Goal: Transaction & Acquisition: Book appointment/travel/reservation

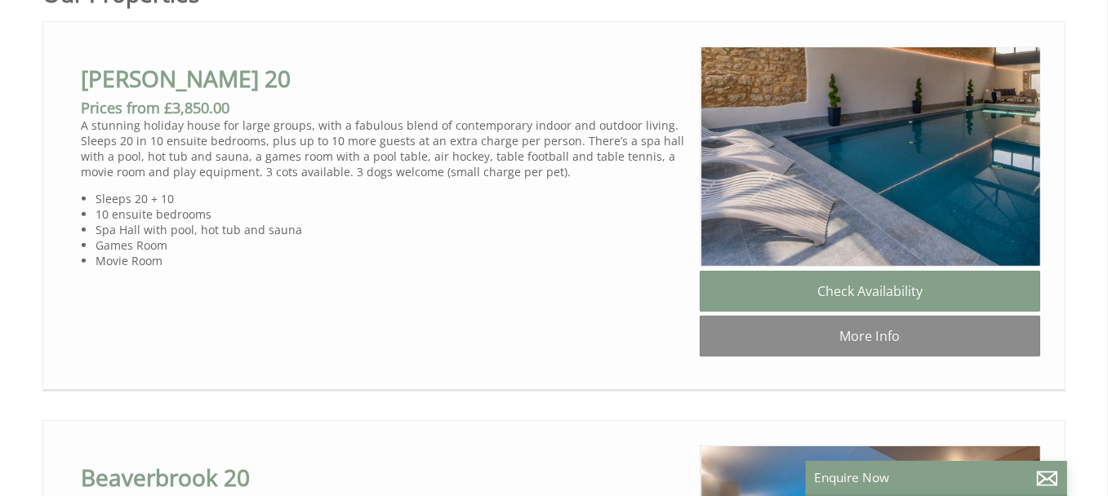
scroll to position [945, 0]
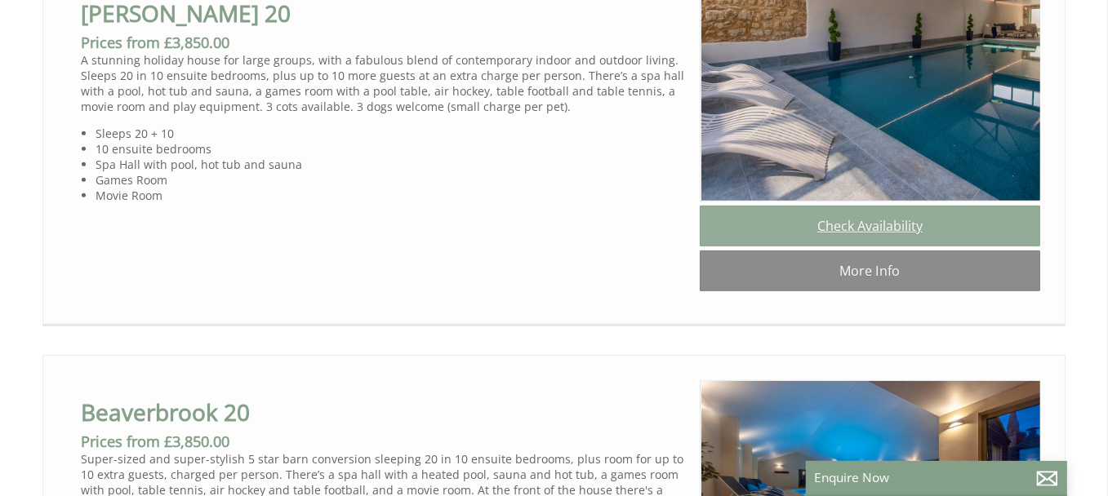
click at [883, 231] on link "Check Availability" at bounding box center [870, 226] width 340 height 41
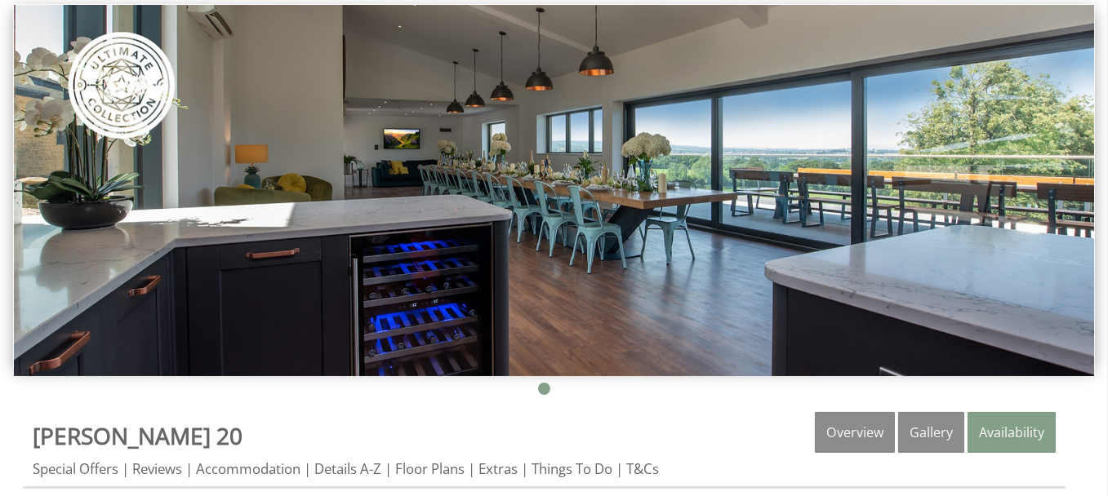
scroll to position [207, 0]
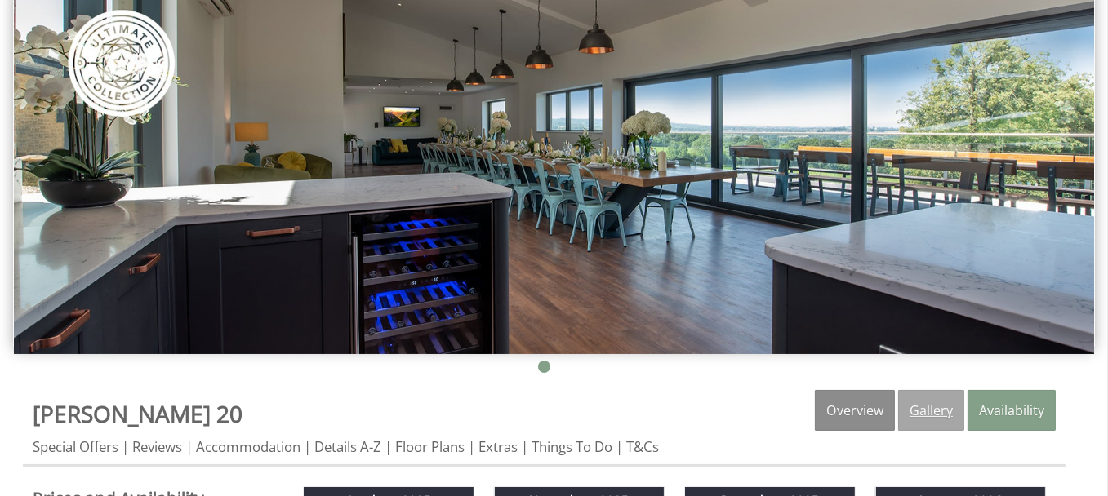
click at [939, 411] on link "Gallery" at bounding box center [931, 410] width 66 height 41
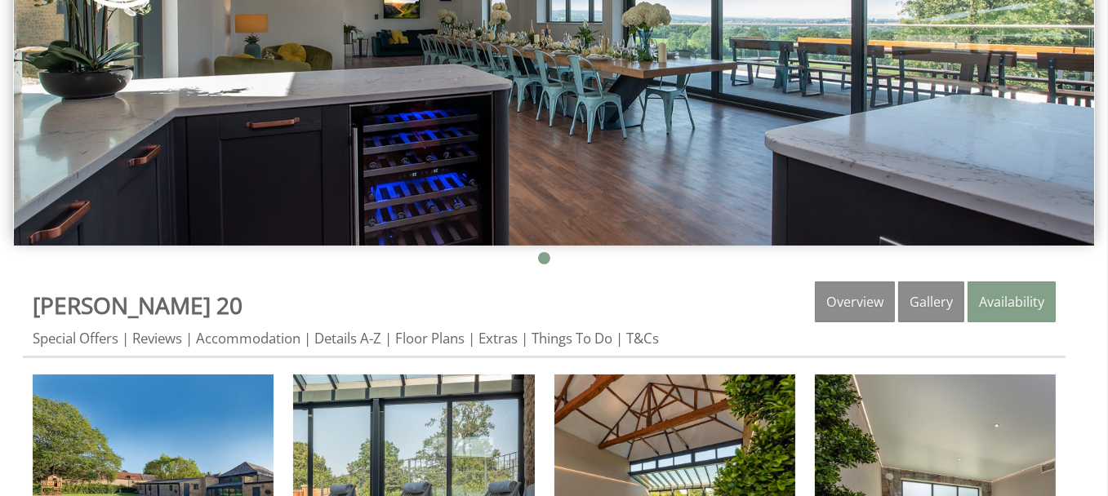
scroll to position [359, 0]
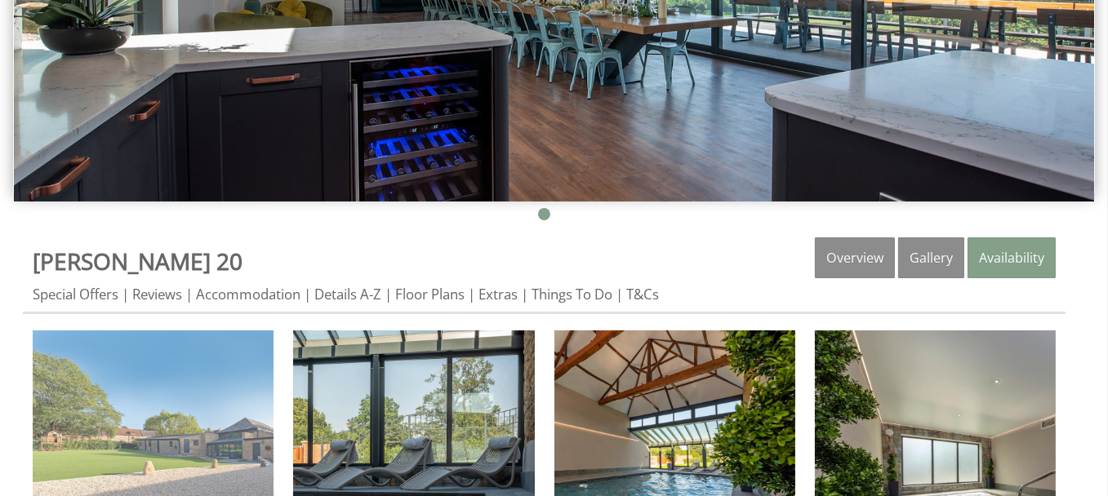
click at [242, 451] on img at bounding box center [153, 451] width 241 height 241
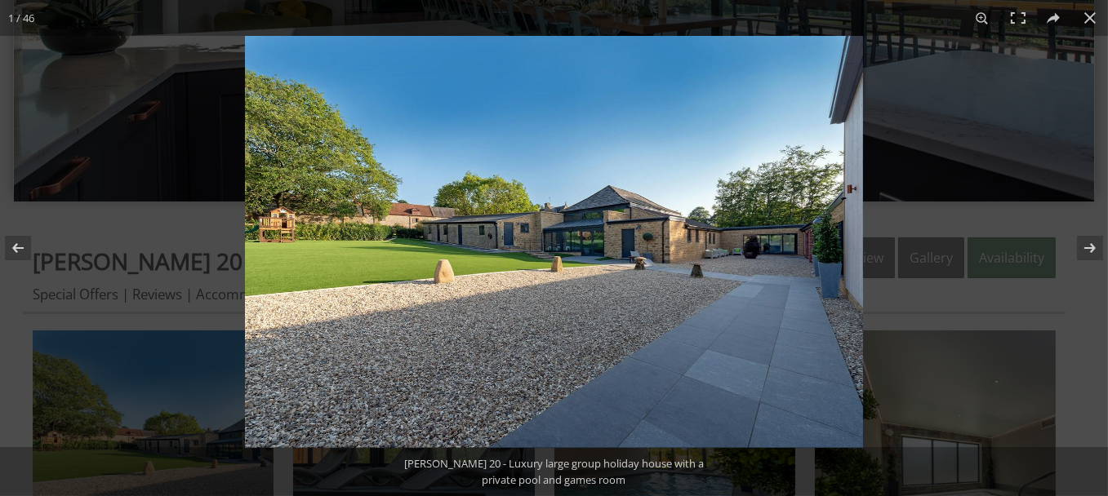
click at [849, 225] on img at bounding box center [554, 242] width 618 height 412
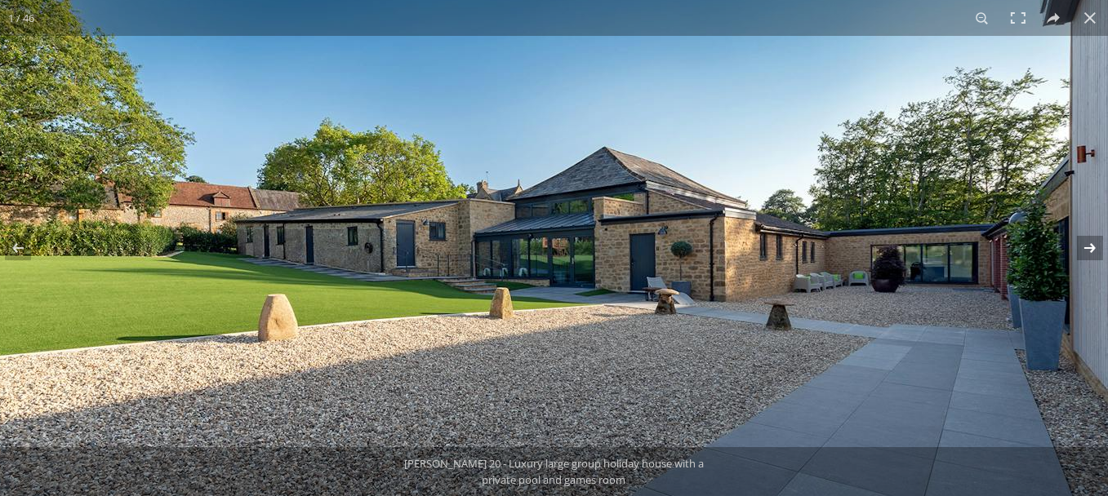
click at [1092, 250] on button at bounding box center [1079, 248] width 57 height 82
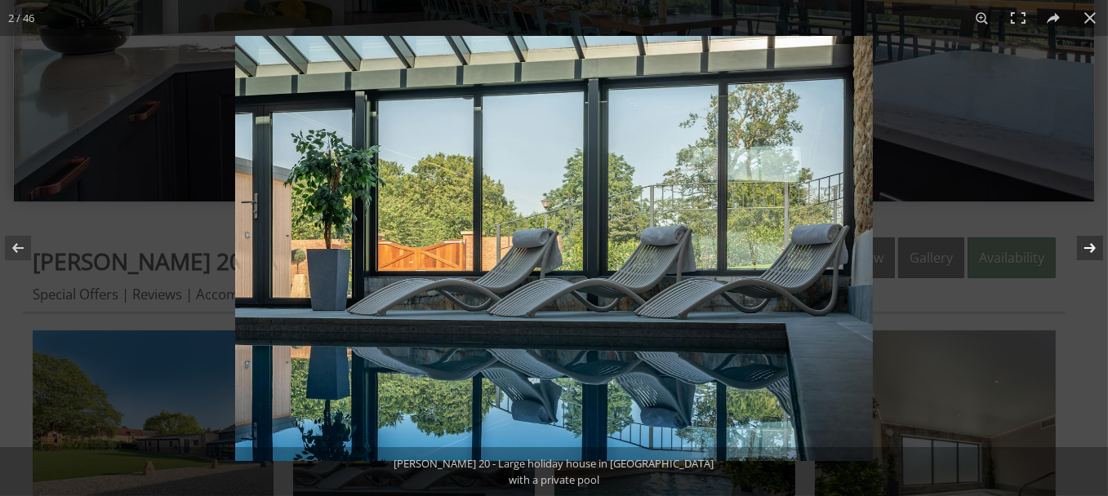
click at [1092, 250] on button at bounding box center [1079, 248] width 57 height 82
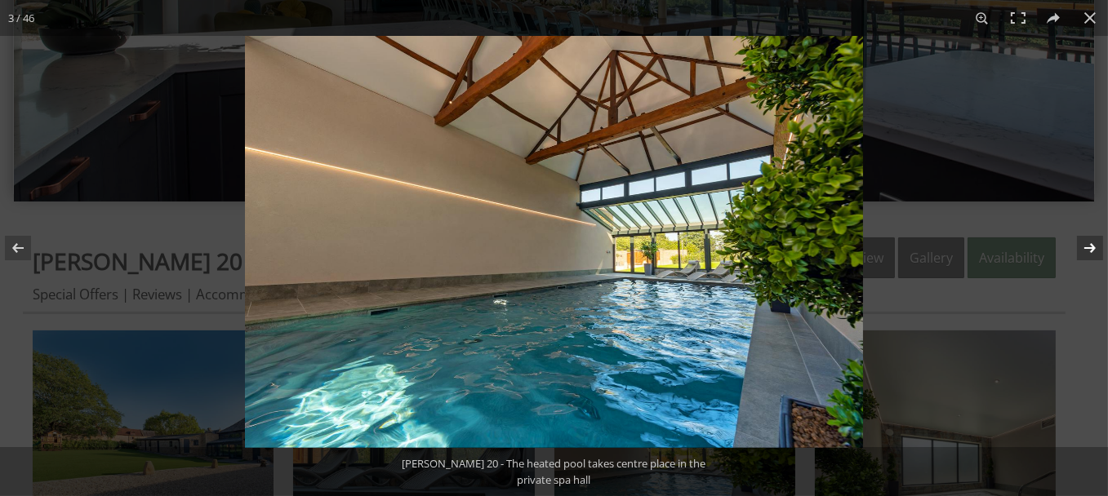
click at [1092, 250] on button at bounding box center [1079, 248] width 57 height 82
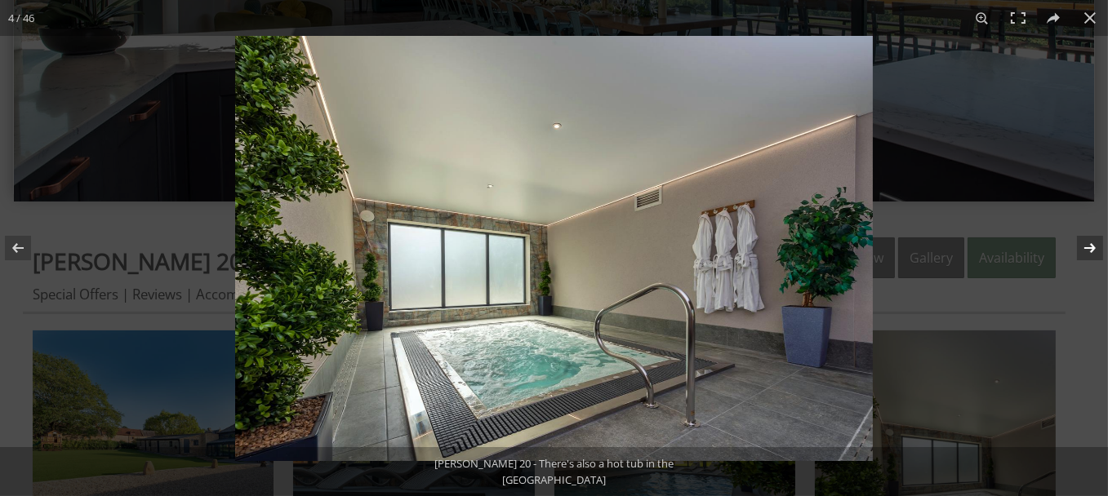
click at [1092, 250] on button at bounding box center [1079, 248] width 57 height 82
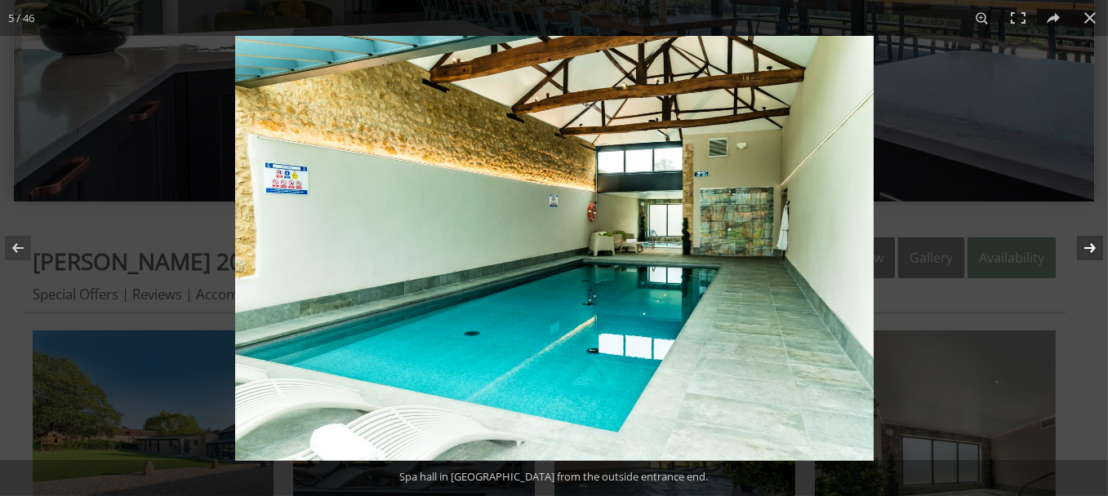
click at [1092, 250] on button at bounding box center [1079, 248] width 57 height 82
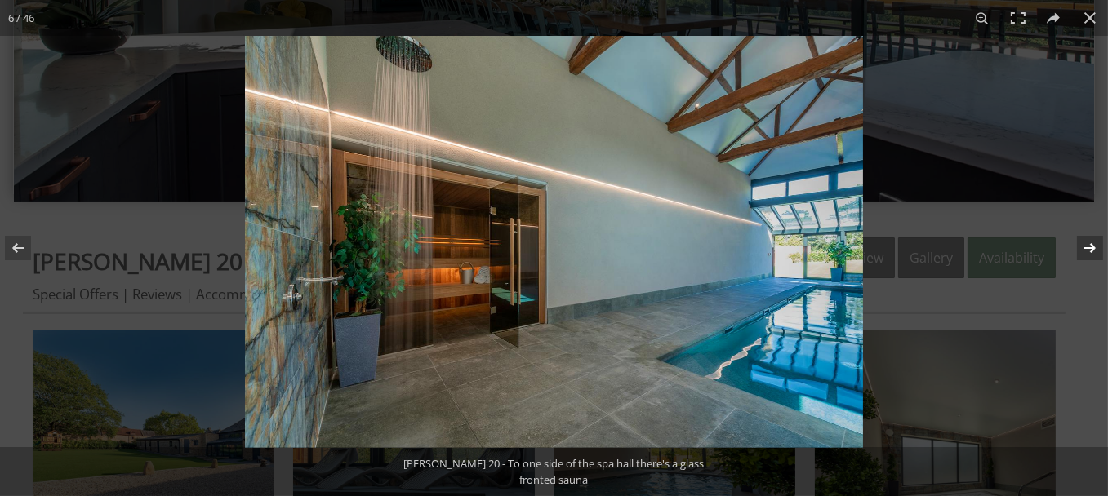
click at [1090, 247] on button at bounding box center [1079, 248] width 57 height 82
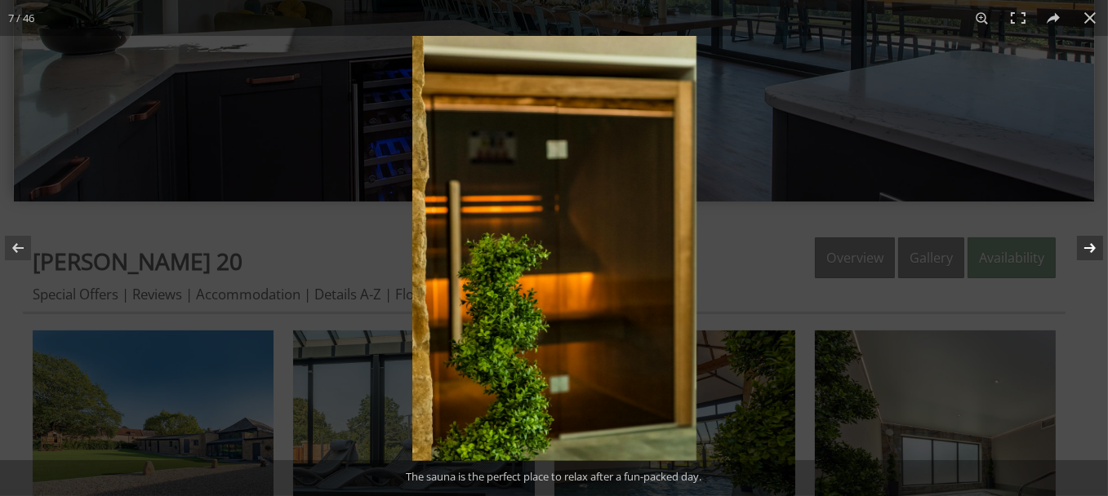
click at [1090, 247] on button at bounding box center [1079, 248] width 57 height 82
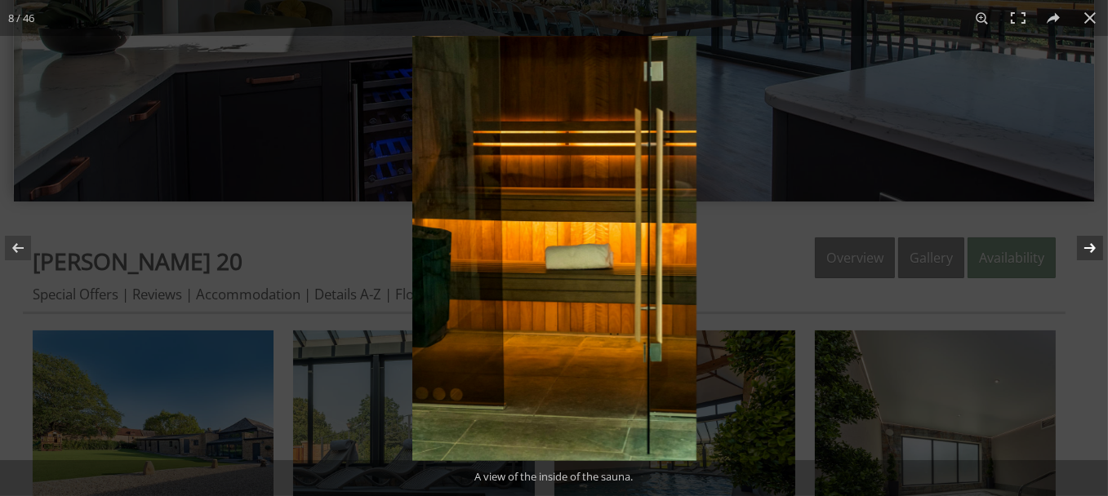
click at [1090, 247] on button at bounding box center [1079, 248] width 57 height 82
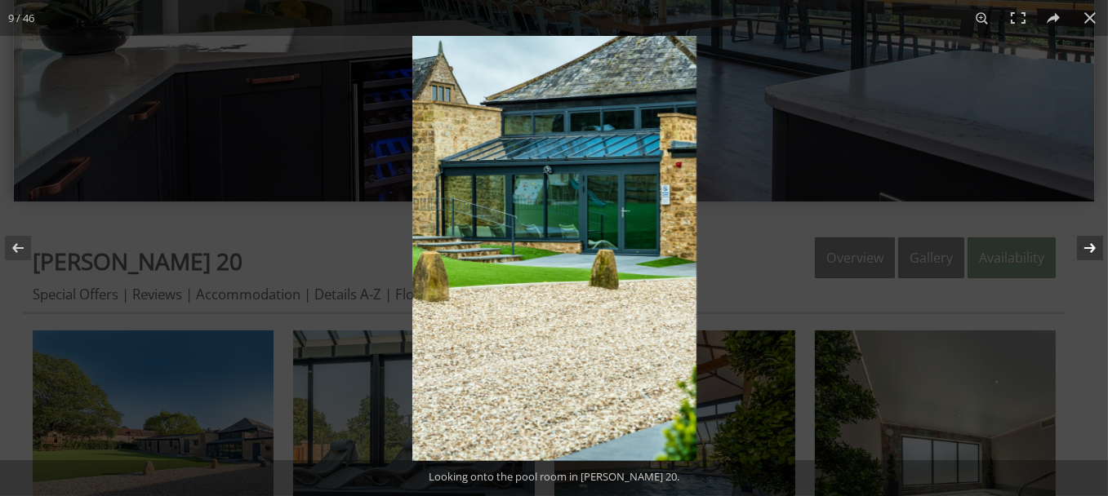
click at [1090, 247] on button at bounding box center [1079, 248] width 57 height 82
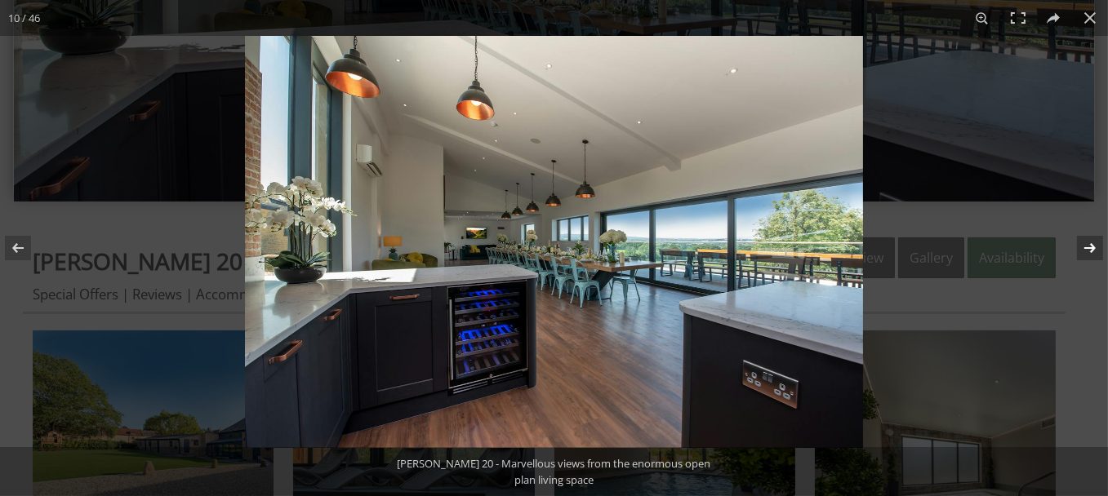
click at [1090, 247] on button at bounding box center [1079, 248] width 57 height 82
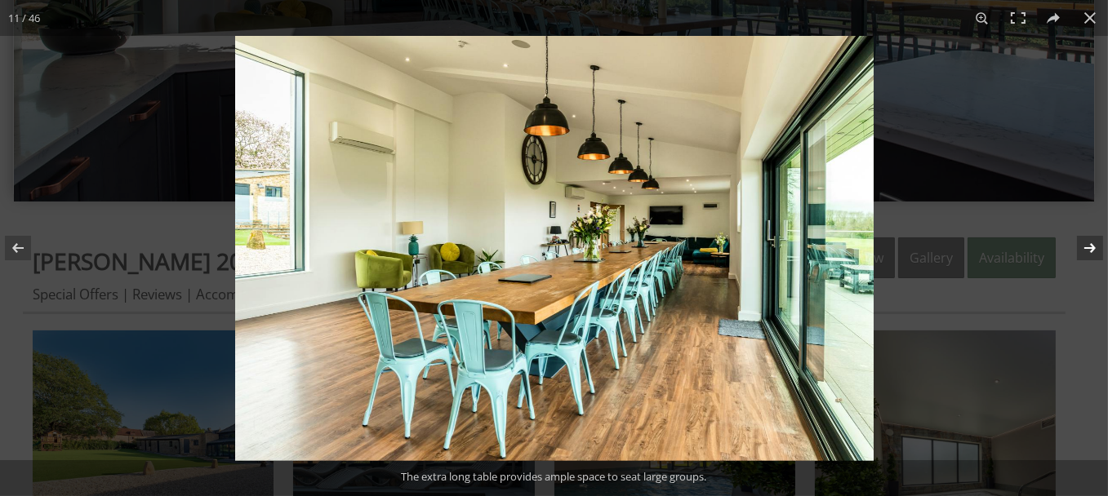
click at [1090, 247] on button at bounding box center [1079, 248] width 57 height 82
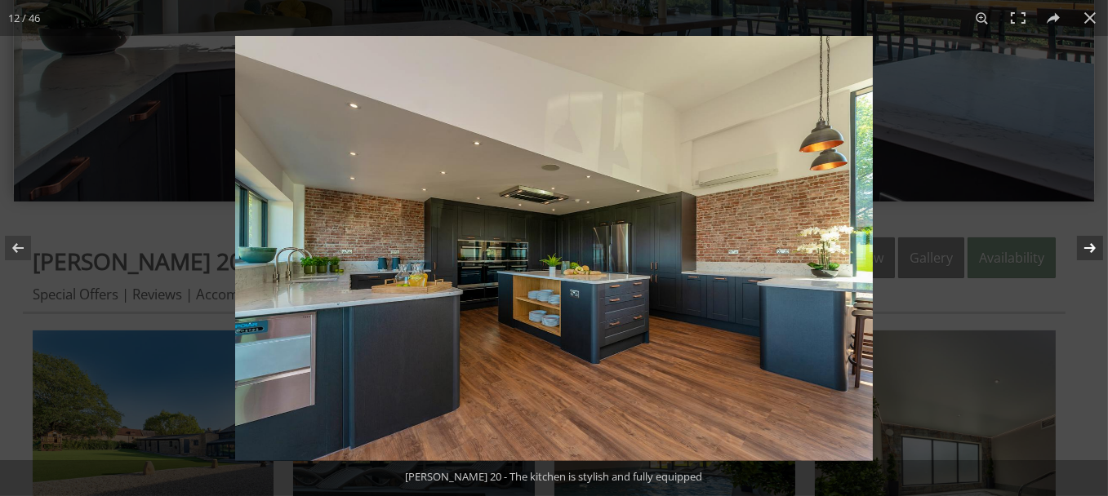
click at [1089, 247] on button at bounding box center [1079, 248] width 57 height 82
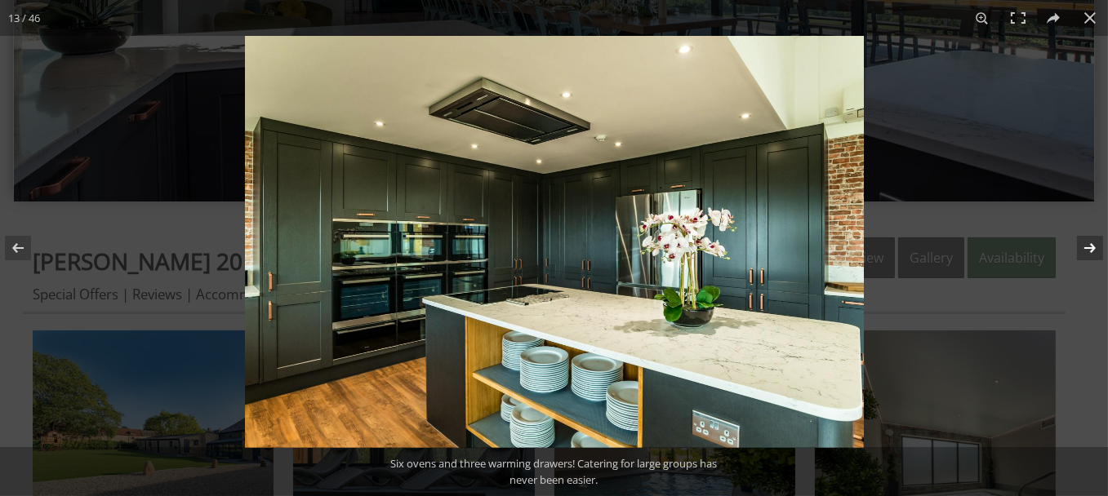
click at [1089, 247] on button at bounding box center [1079, 248] width 57 height 82
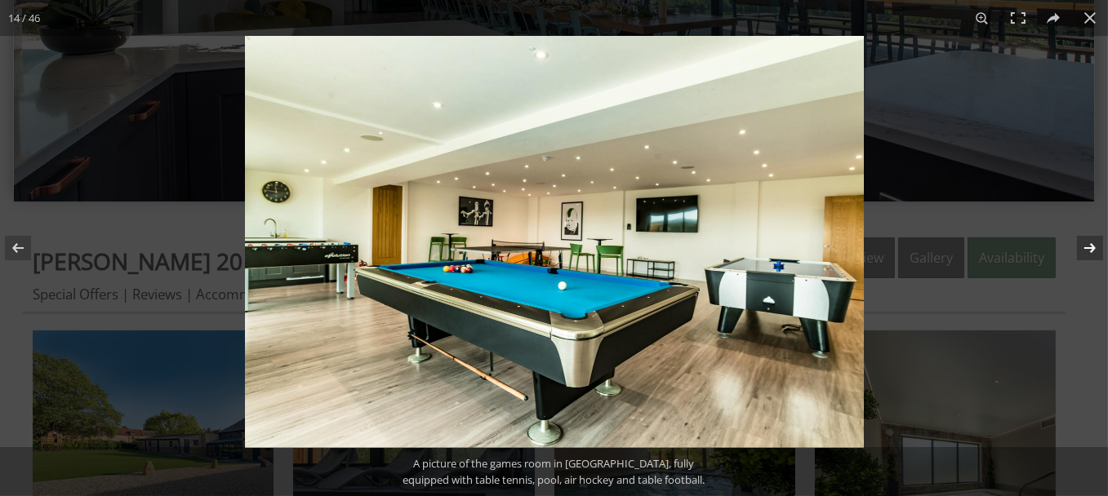
click at [1089, 247] on button at bounding box center [1079, 248] width 57 height 82
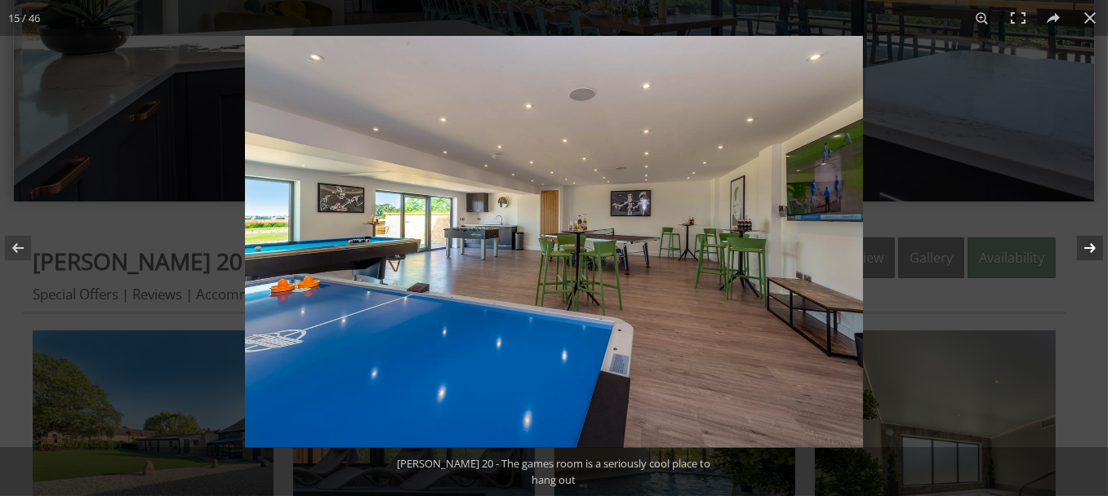
click at [1089, 247] on button at bounding box center [1079, 248] width 57 height 82
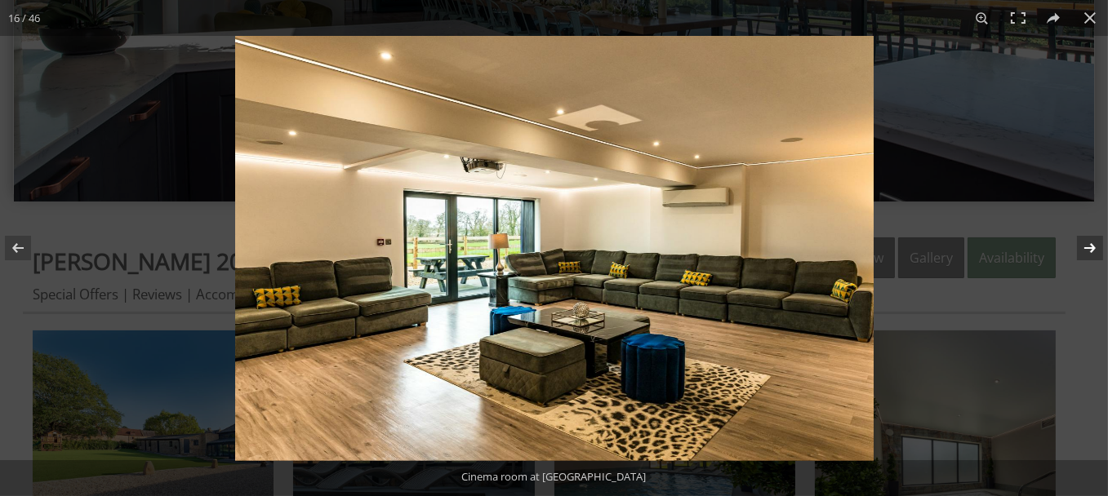
click at [1089, 247] on button at bounding box center [1079, 248] width 57 height 82
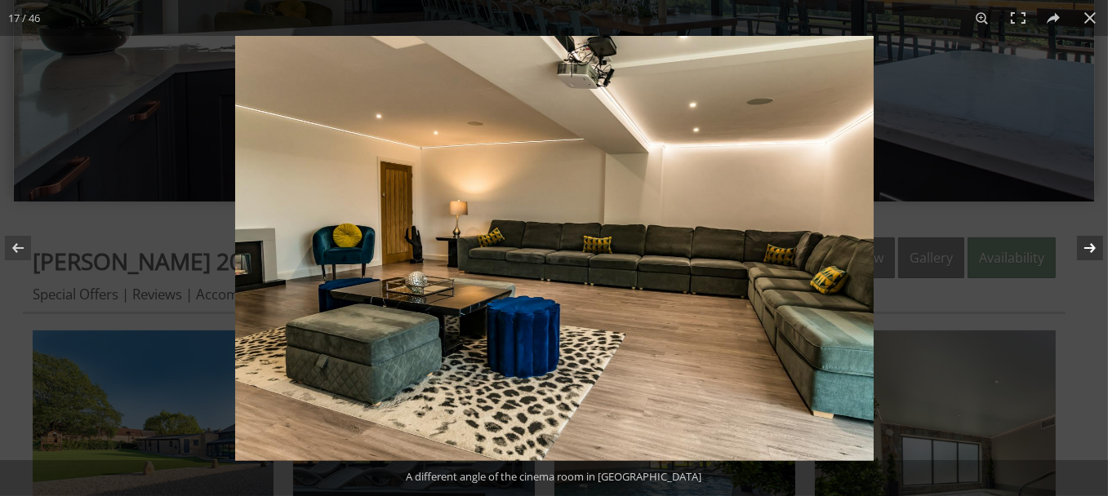
click at [1089, 247] on button at bounding box center [1079, 248] width 57 height 82
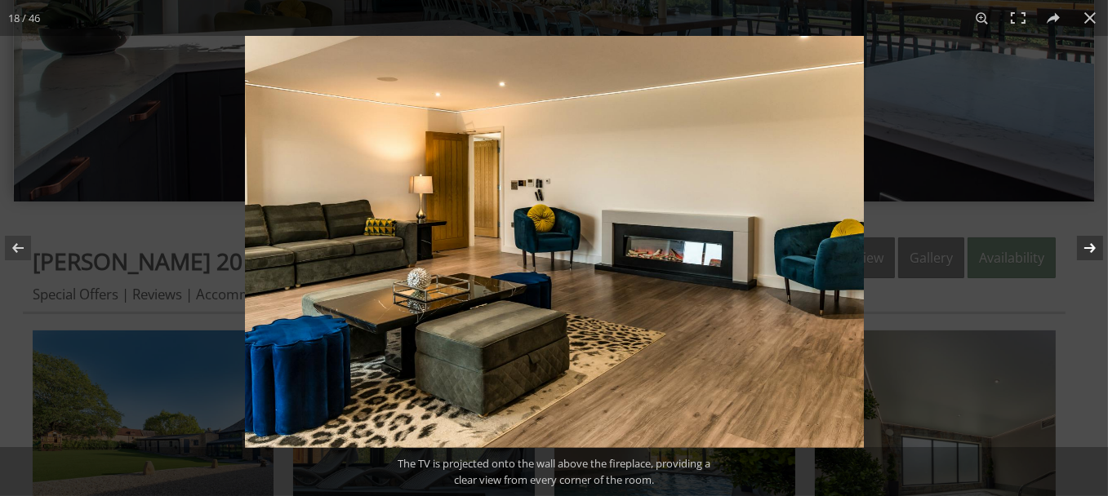
click at [1089, 247] on button at bounding box center [1079, 248] width 57 height 82
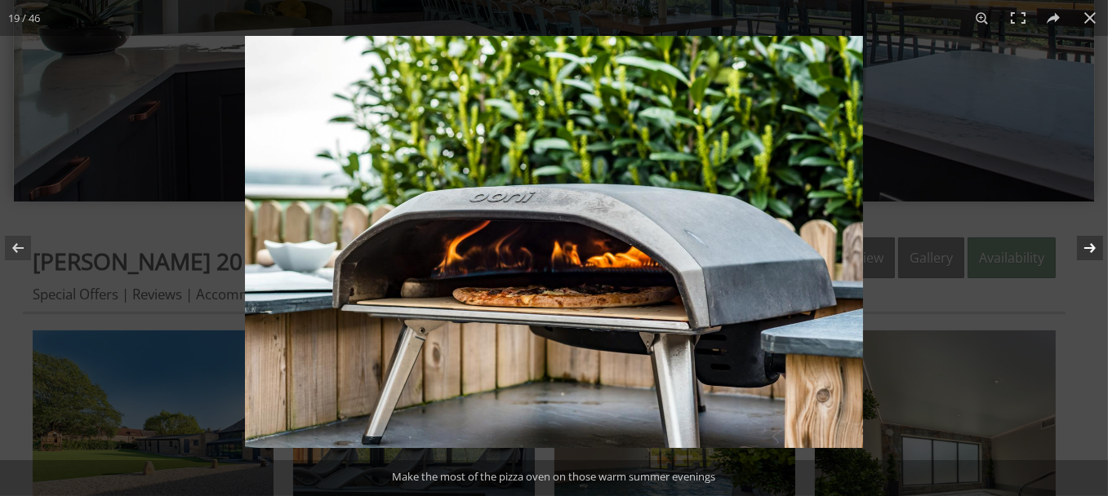
click at [1089, 247] on button at bounding box center [1079, 248] width 57 height 82
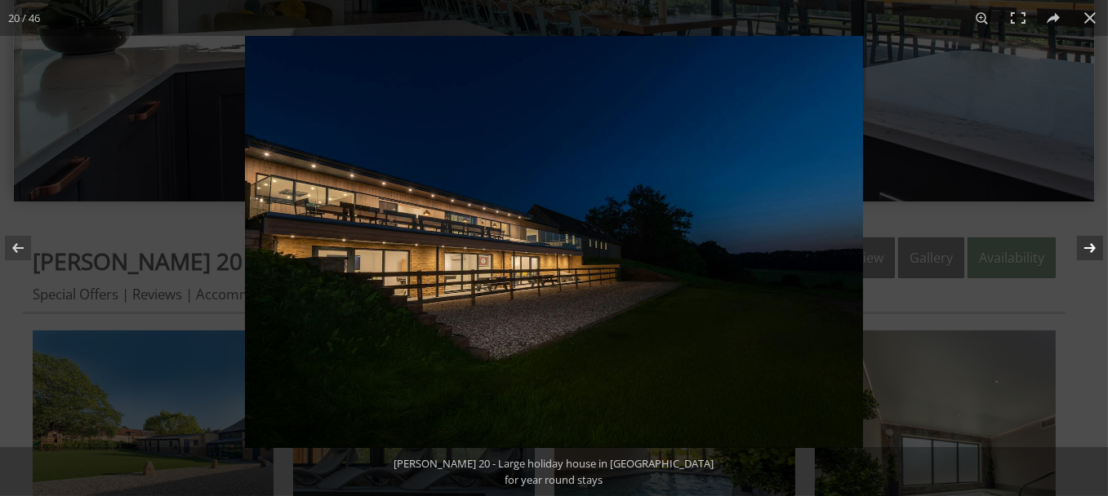
click at [1089, 247] on button at bounding box center [1079, 248] width 57 height 82
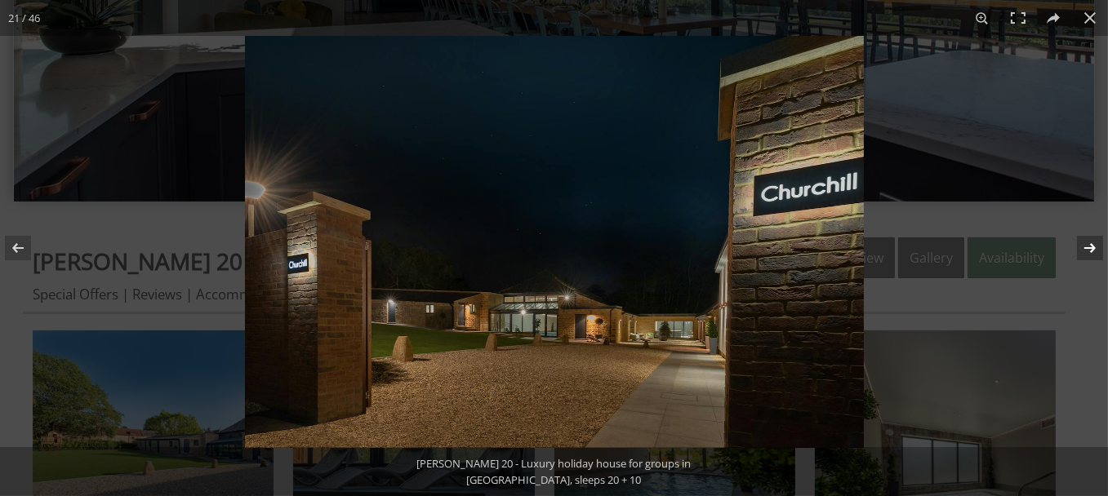
click at [1092, 246] on button at bounding box center [1079, 248] width 57 height 82
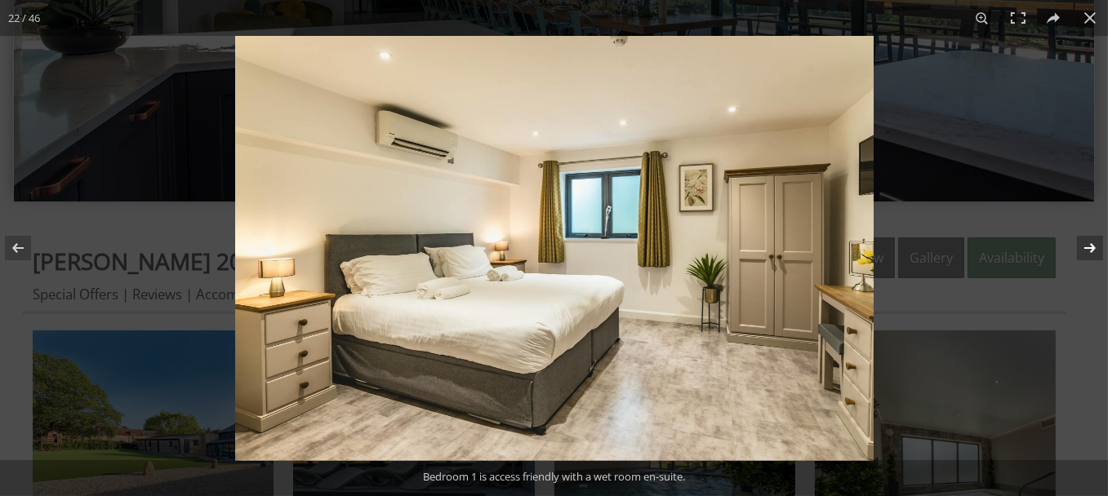
click at [1092, 246] on button at bounding box center [1079, 248] width 57 height 82
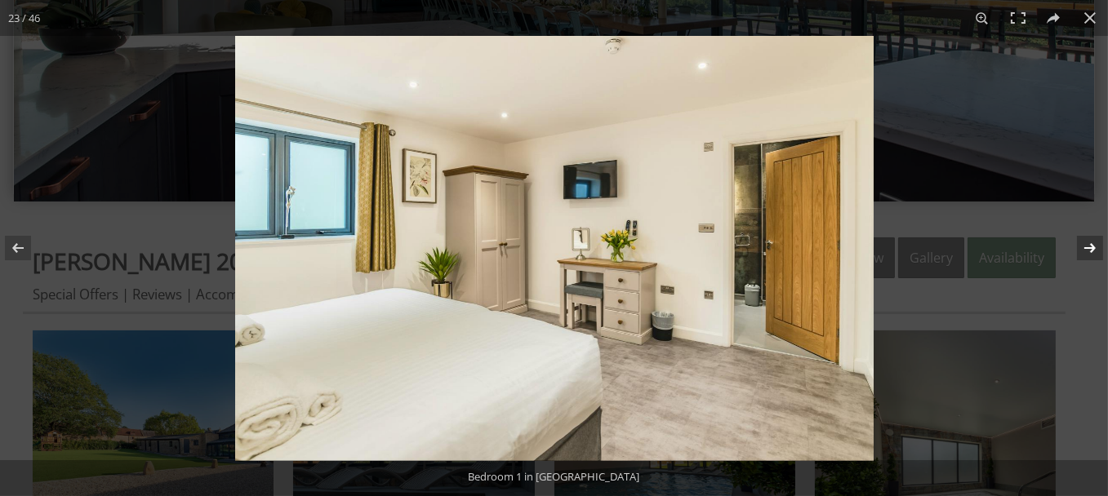
click at [1092, 246] on button at bounding box center [1079, 248] width 57 height 82
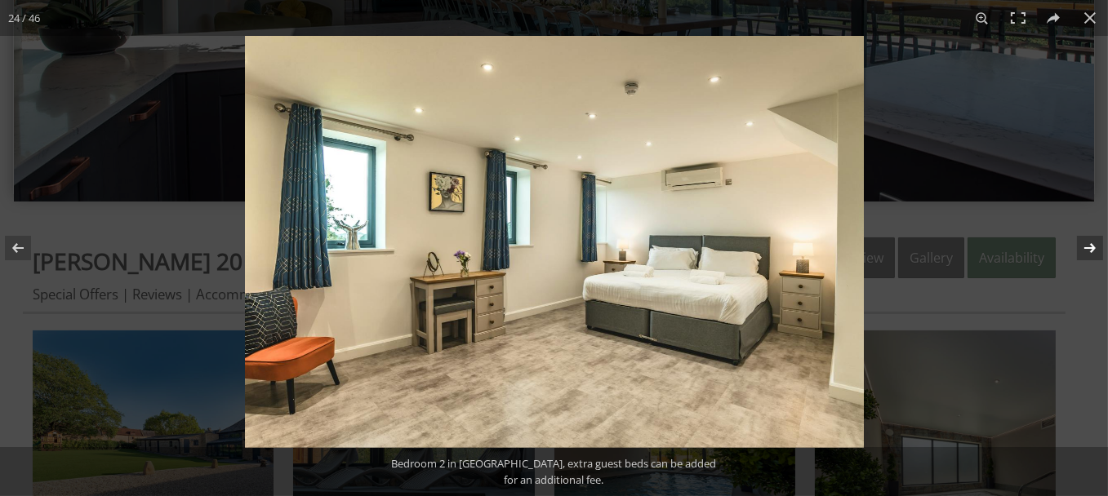
click at [1092, 246] on button at bounding box center [1079, 248] width 57 height 82
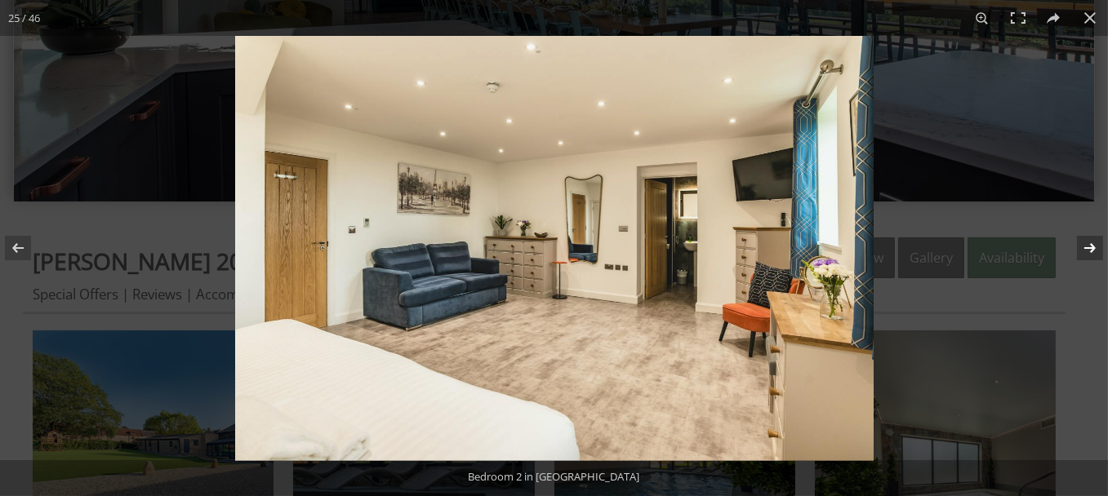
click at [1092, 246] on button at bounding box center [1079, 248] width 57 height 82
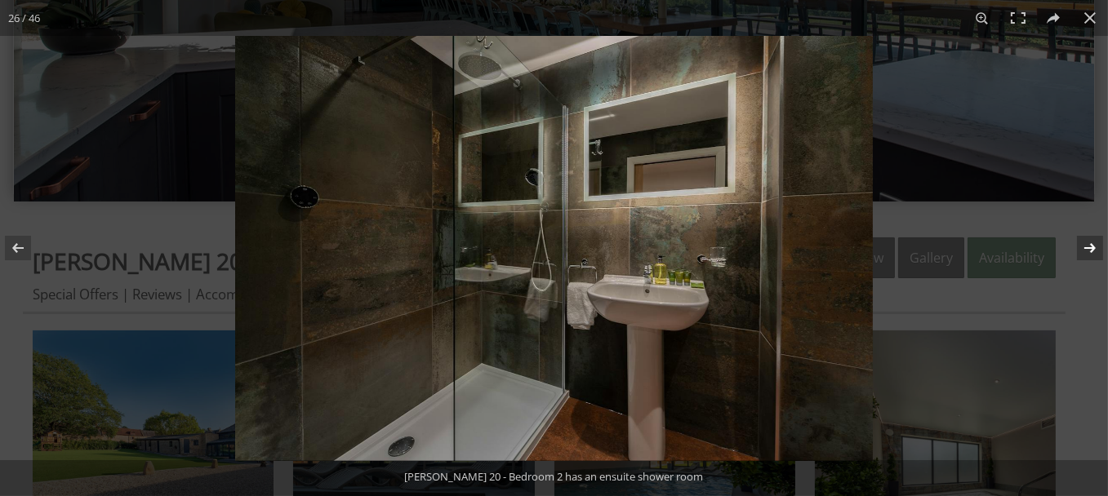
click at [1092, 246] on button at bounding box center [1079, 248] width 57 height 82
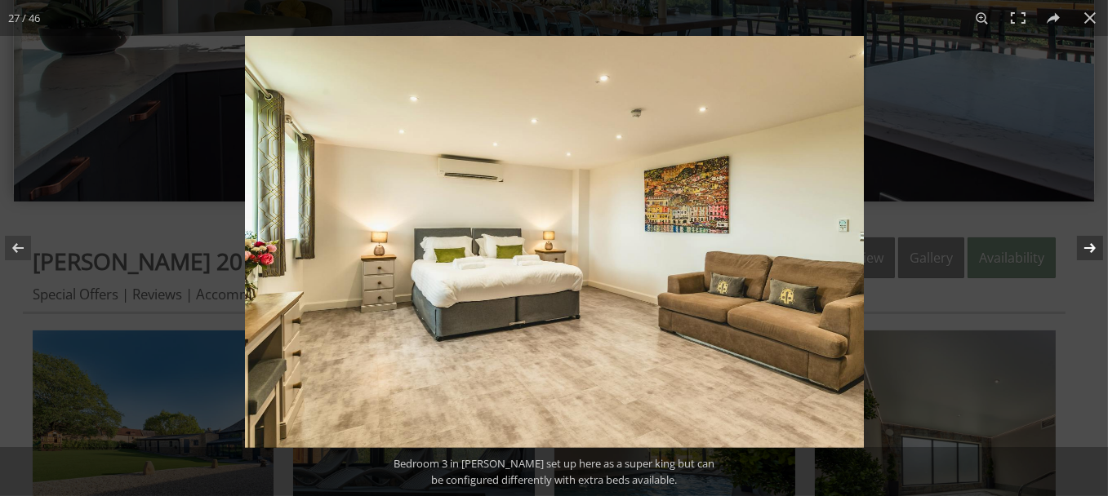
click at [1092, 246] on button at bounding box center [1079, 248] width 57 height 82
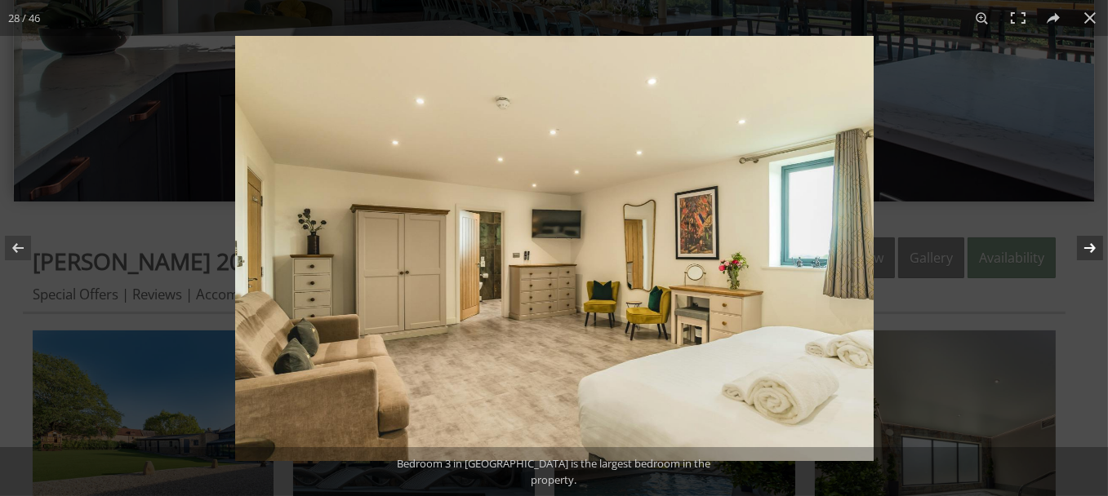
click at [1092, 246] on button at bounding box center [1079, 248] width 57 height 82
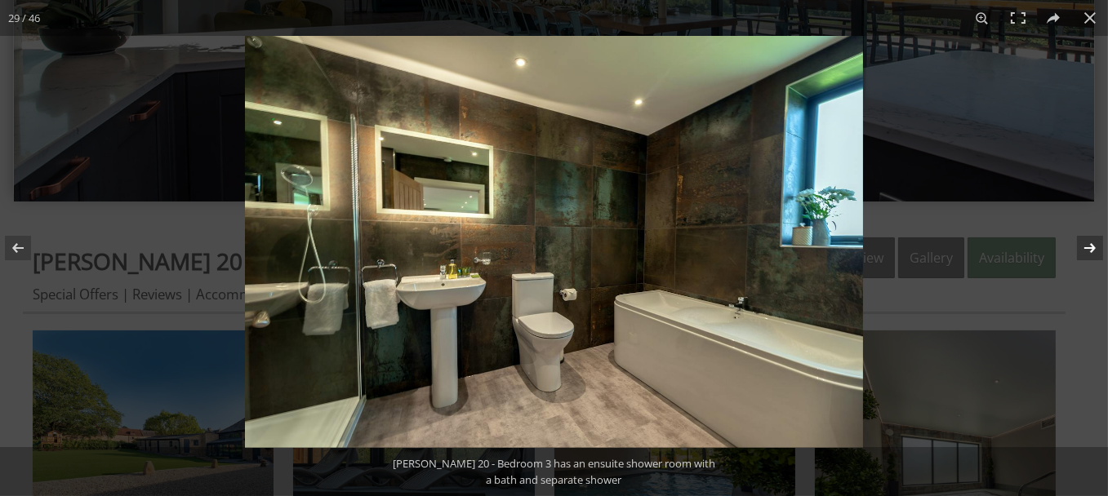
click at [1092, 246] on button at bounding box center [1079, 248] width 57 height 82
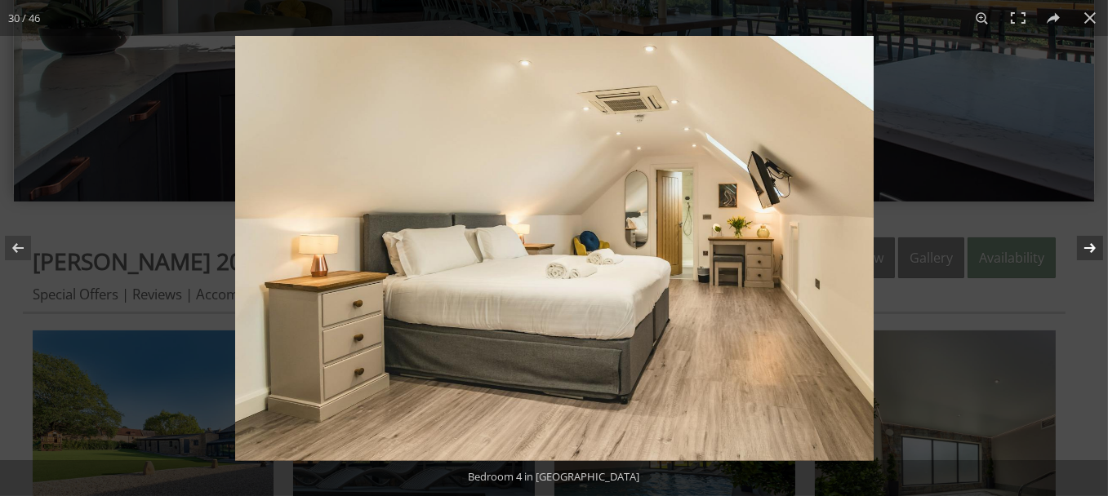
click at [1092, 246] on button at bounding box center [1079, 248] width 57 height 82
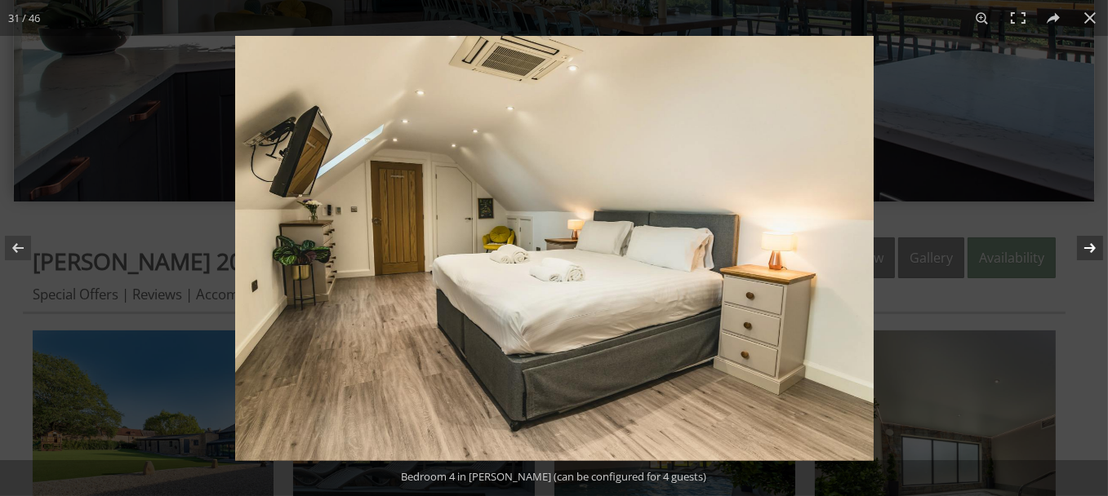
click at [1092, 246] on button at bounding box center [1079, 248] width 57 height 82
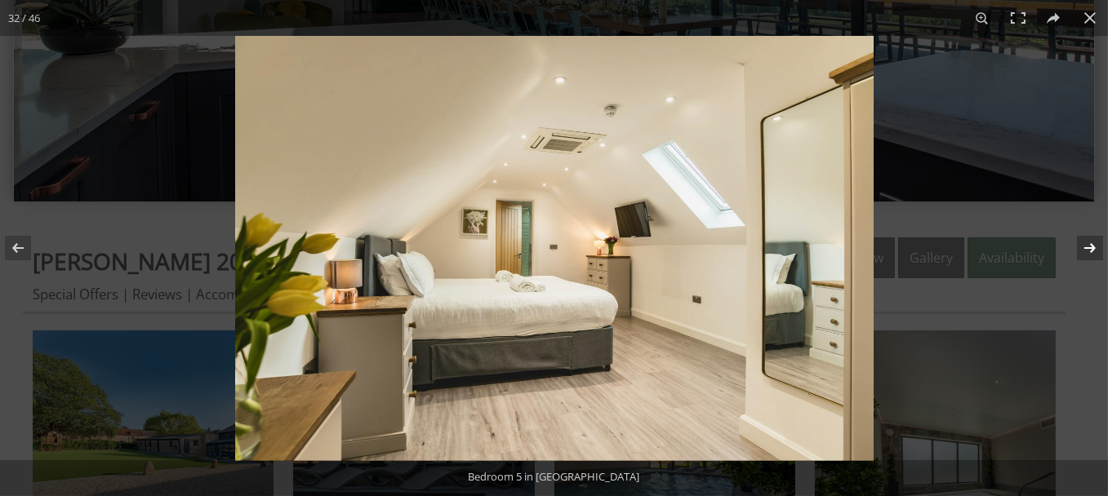
click at [1092, 246] on button at bounding box center [1079, 248] width 57 height 82
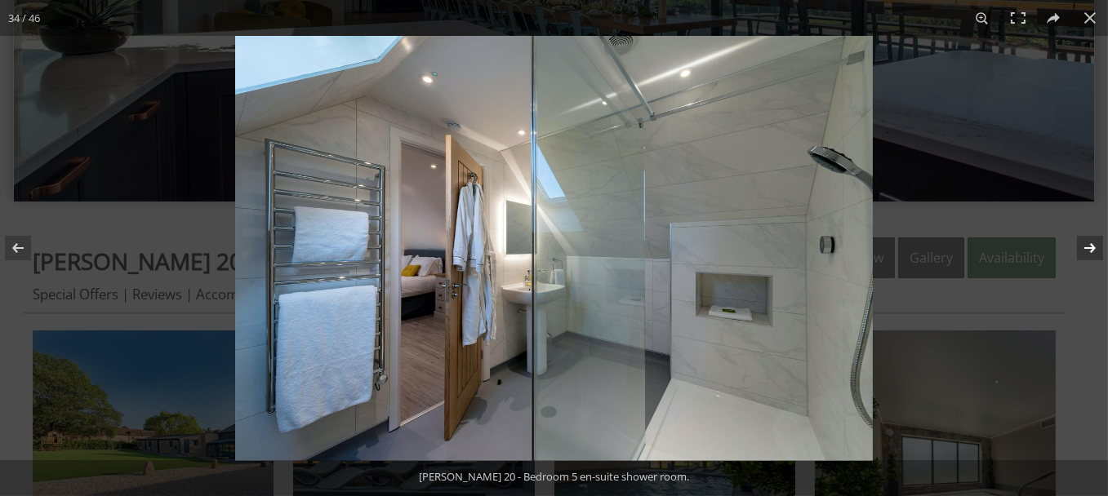
click at [1092, 246] on button at bounding box center [1079, 248] width 57 height 82
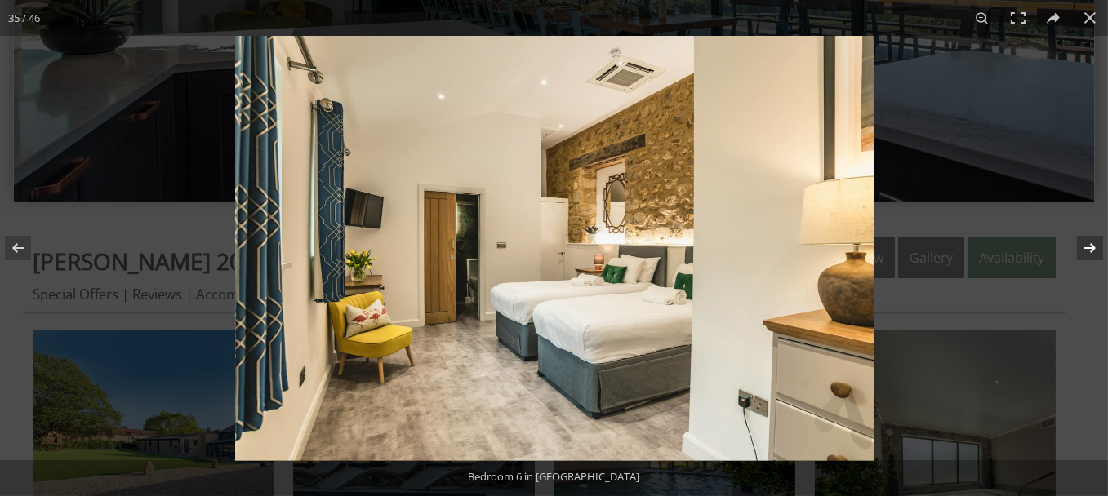
click at [1092, 246] on button at bounding box center [1079, 248] width 57 height 82
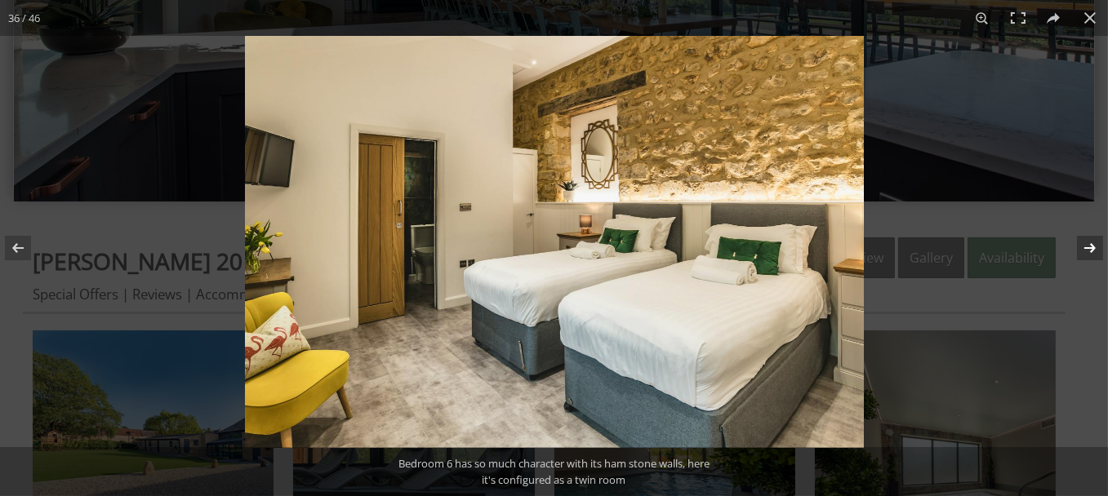
click at [1092, 246] on button at bounding box center [1079, 248] width 57 height 82
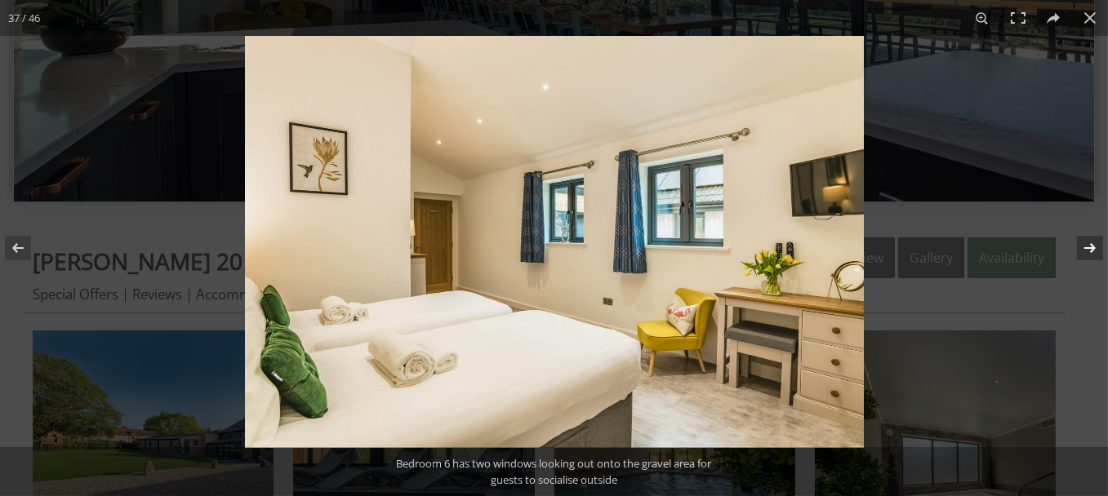
click at [1092, 246] on button at bounding box center [1079, 248] width 57 height 82
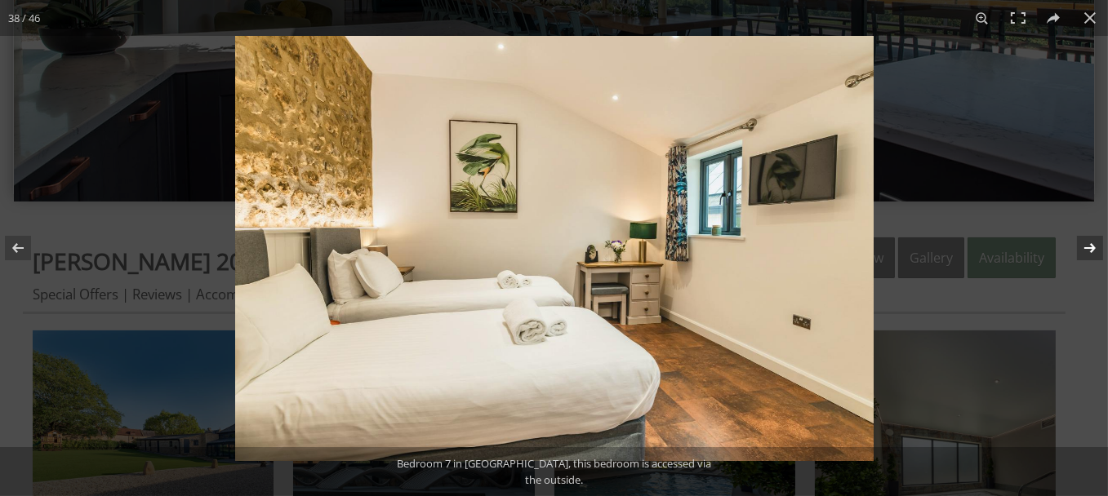
click at [1092, 246] on button at bounding box center [1079, 248] width 57 height 82
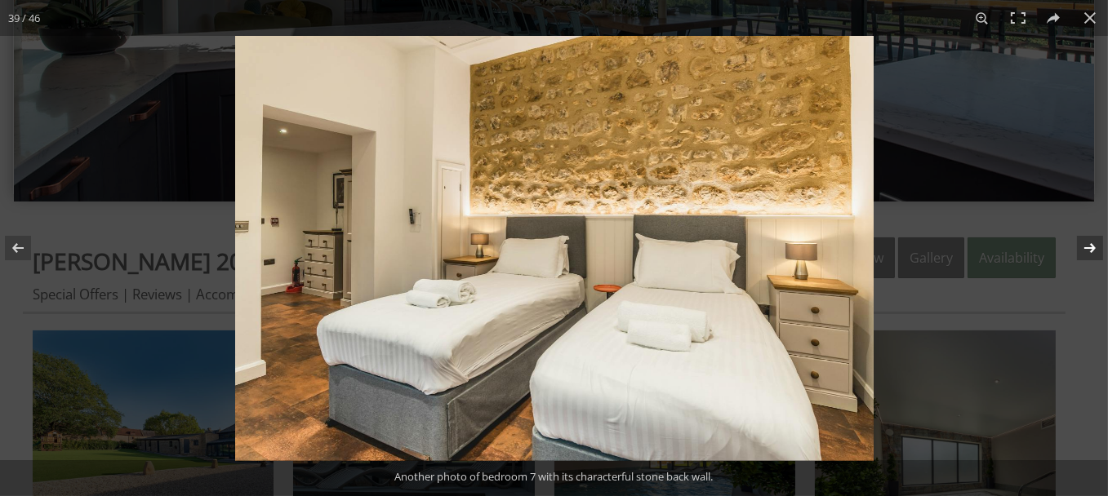
click at [1092, 246] on button at bounding box center [1079, 248] width 57 height 82
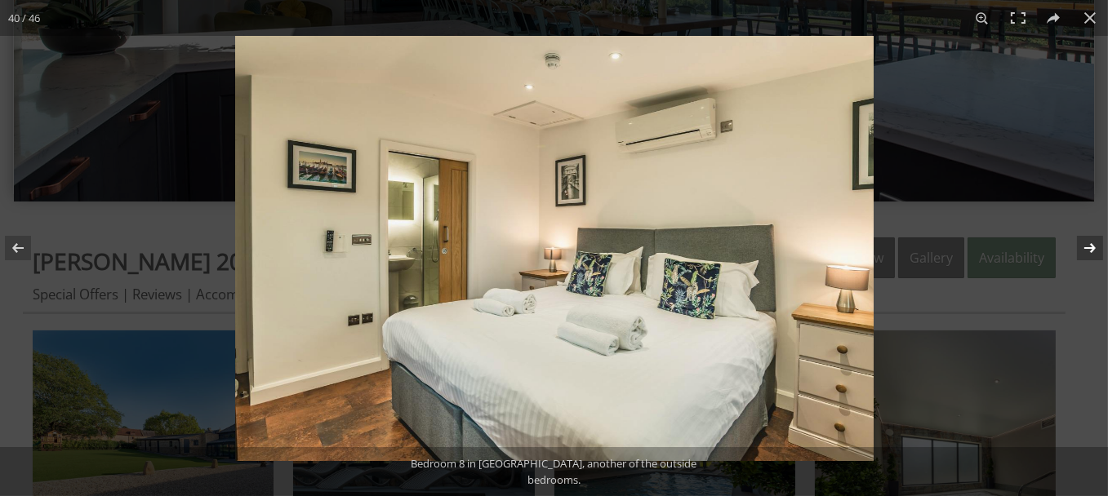
click at [1092, 246] on button at bounding box center [1079, 248] width 57 height 82
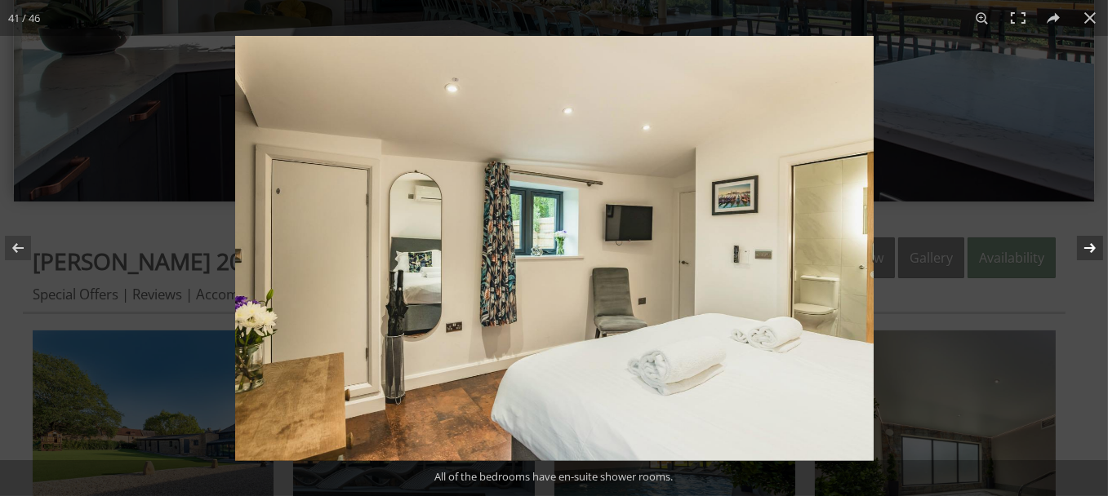
click at [1092, 246] on button at bounding box center [1079, 248] width 57 height 82
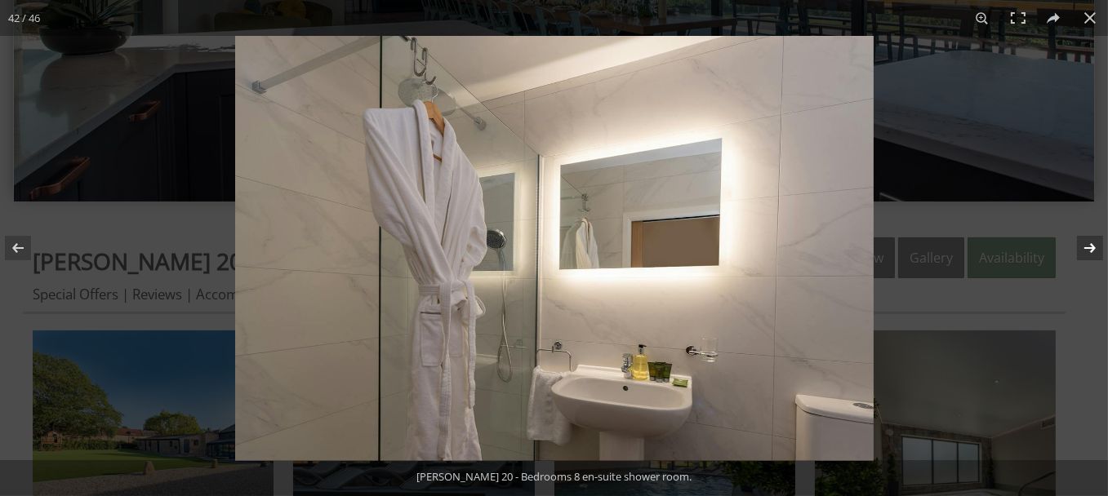
click at [1092, 246] on button at bounding box center [1079, 248] width 57 height 82
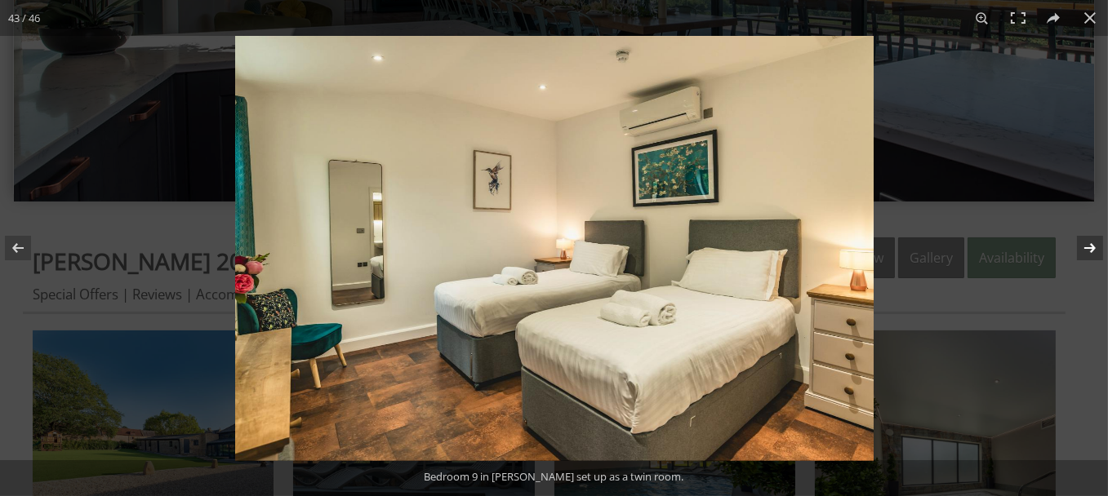
click at [1092, 246] on button at bounding box center [1079, 248] width 57 height 82
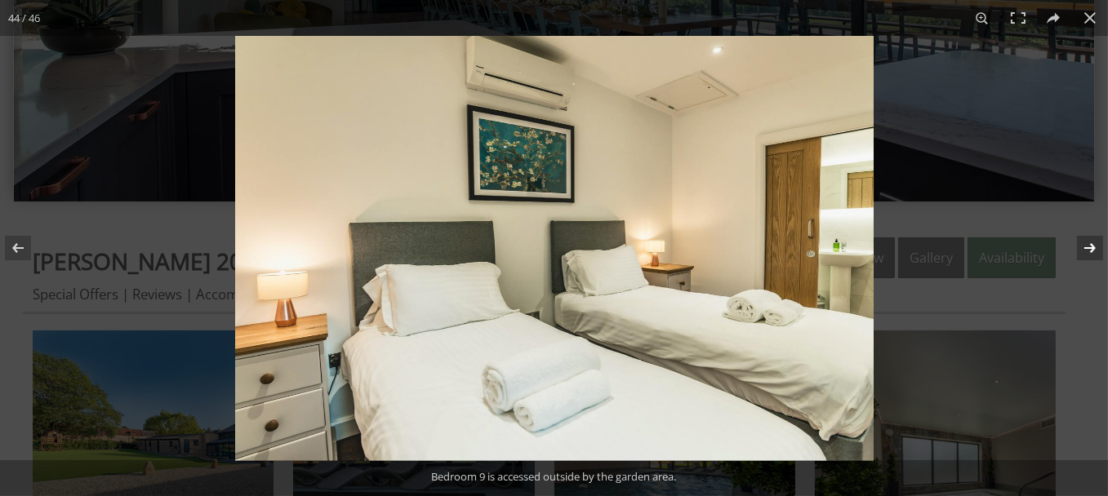
click at [1092, 246] on button at bounding box center [1079, 248] width 57 height 82
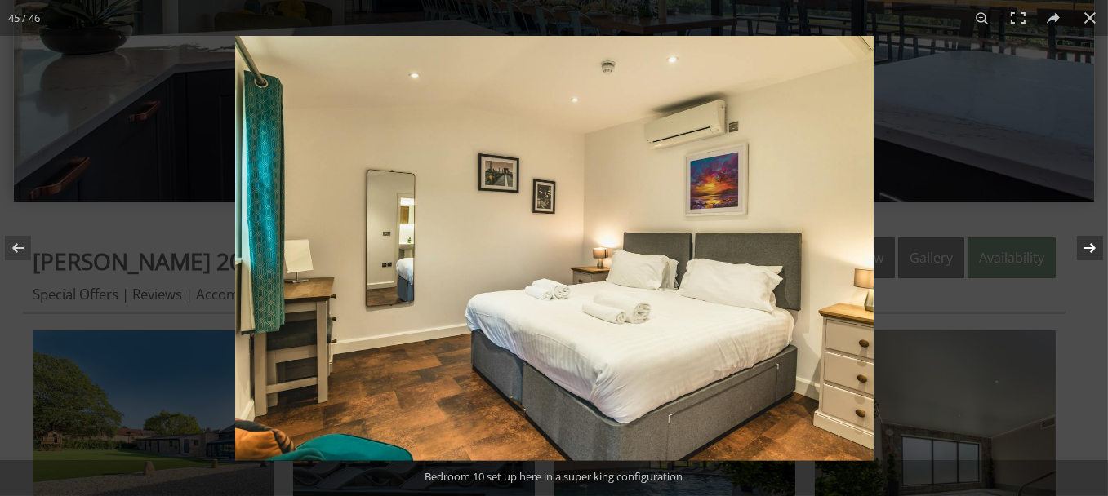
click at [1092, 246] on button at bounding box center [1079, 248] width 57 height 82
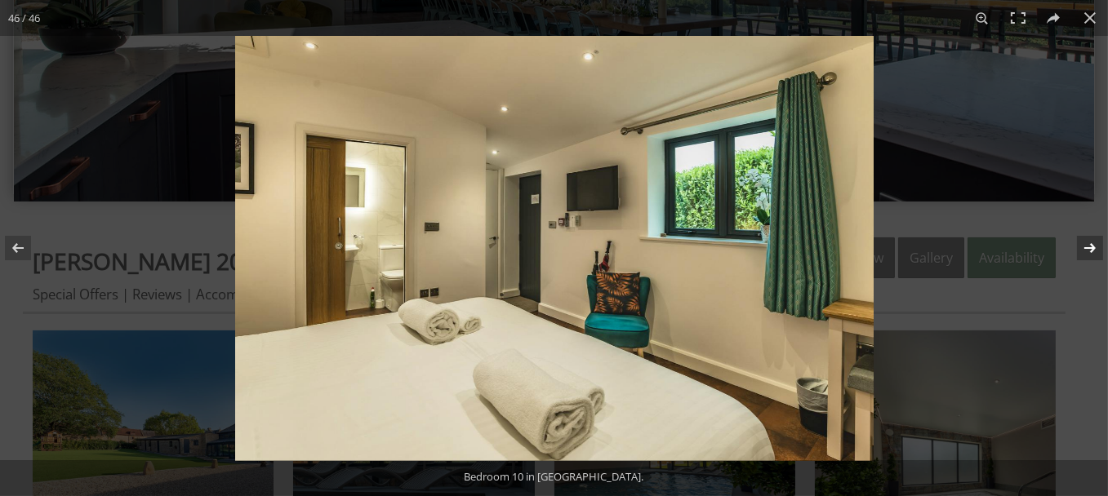
click at [1092, 246] on button at bounding box center [1079, 248] width 57 height 82
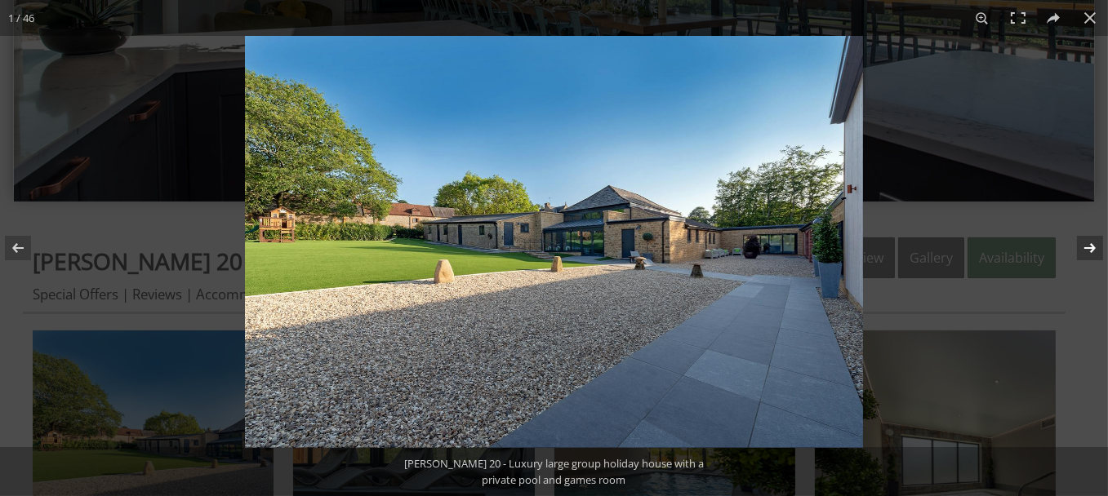
click at [1092, 246] on button at bounding box center [1079, 248] width 57 height 82
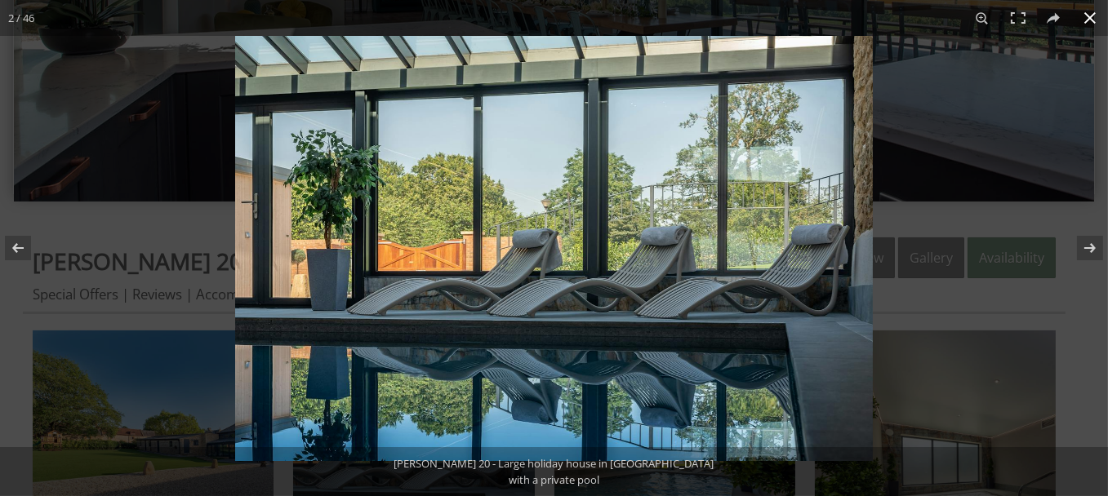
click at [1089, 16] on button at bounding box center [1090, 18] width 36 height 36
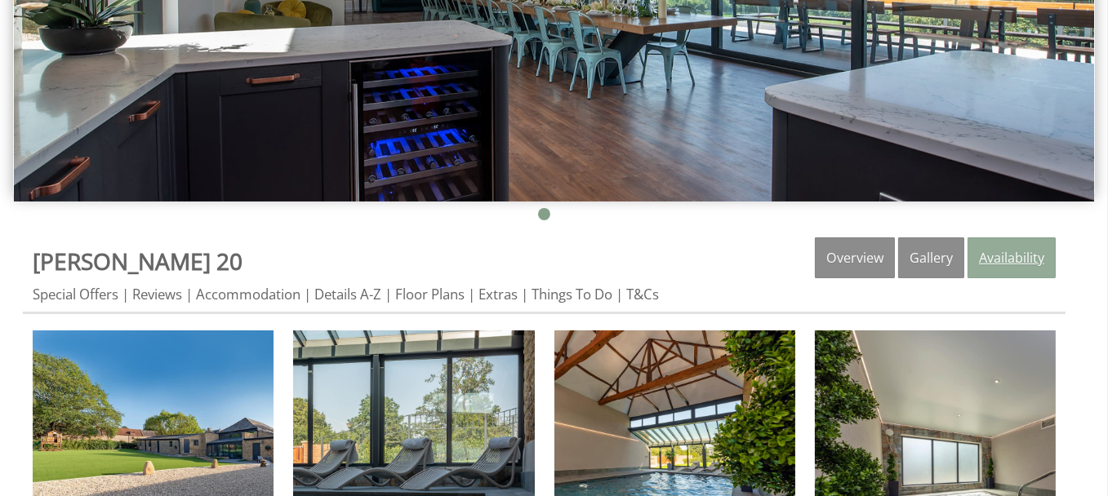
click at [1014, 255] on link "Availability" at bounding box center [1011, 258] width 88 height 41
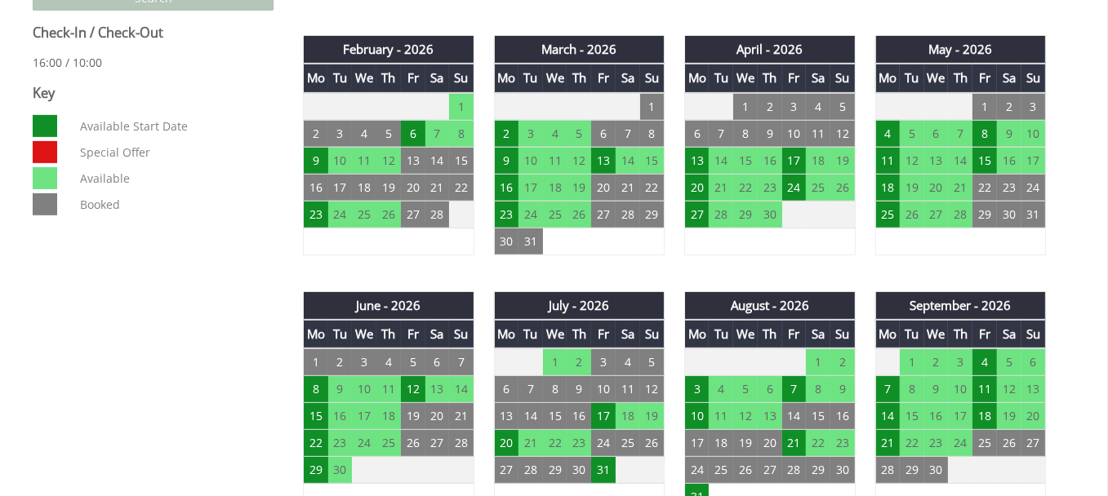
scroll to position [924, 0]
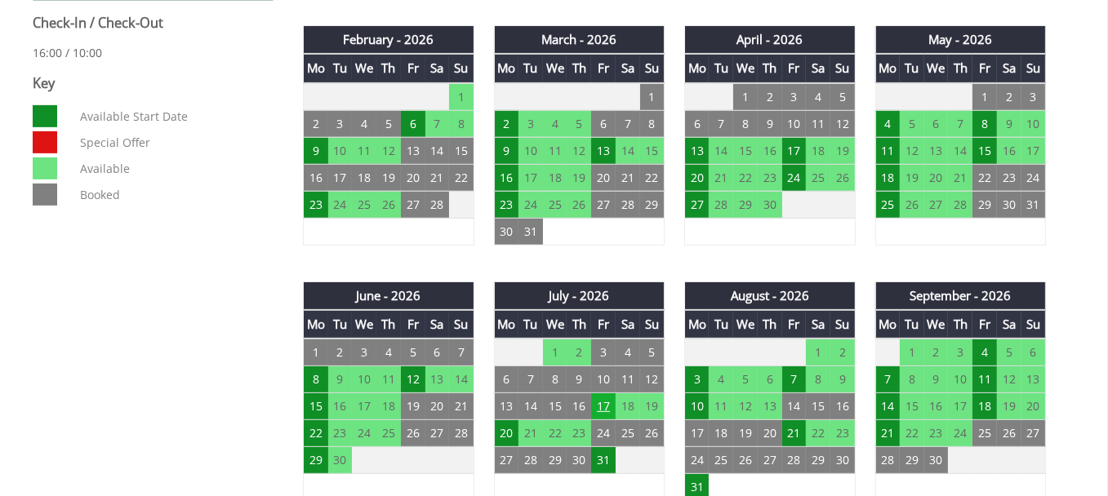
click at [604, 397] on td "17" at bounding box center [603, 407] width 24 height 27
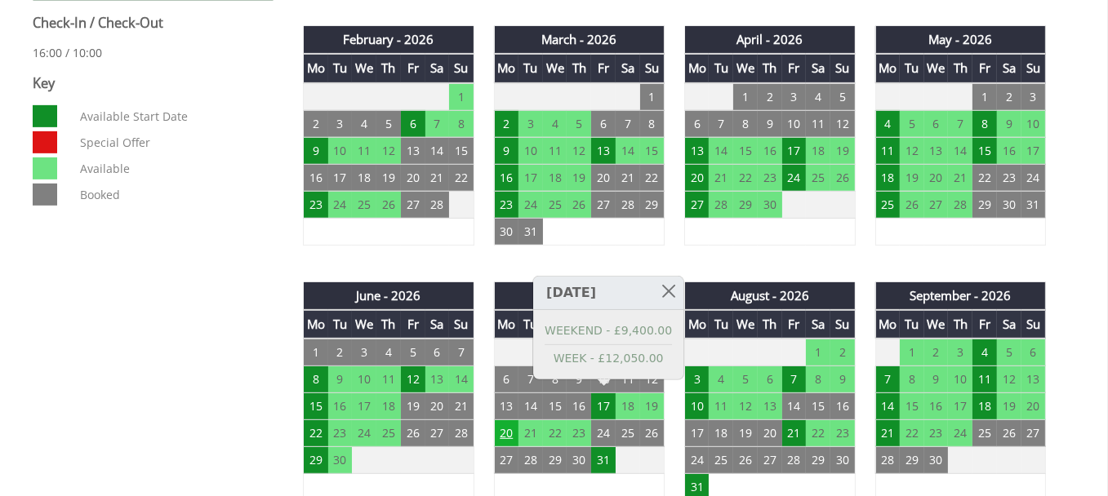
click at [505, 421] on td "20" at bounding box center [506, 433] width 24 height 27
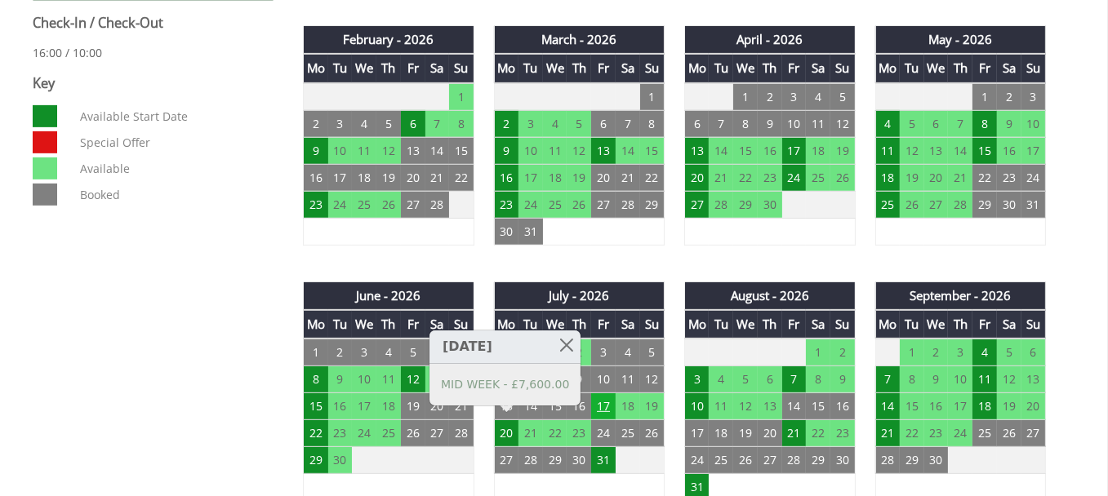
click at [598, 397] on td "17" at bounding box center [603, 407] width 24 height 27
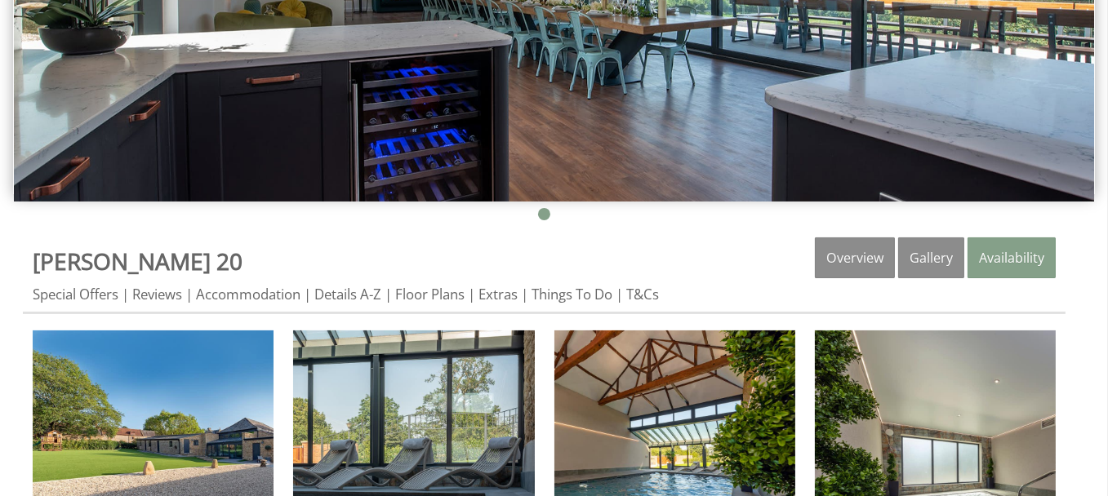
scroll to position [207, 0]
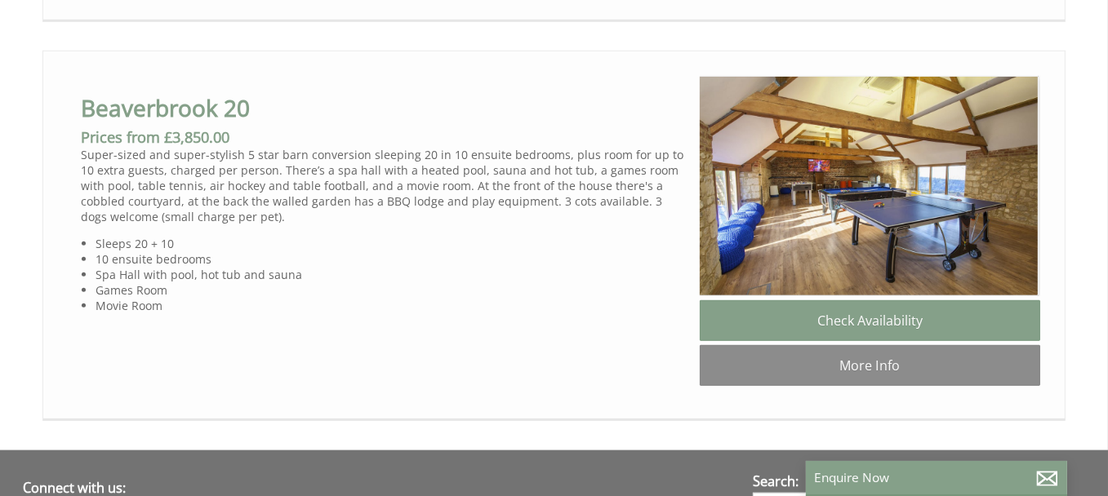
scroll to position [0, 4280]
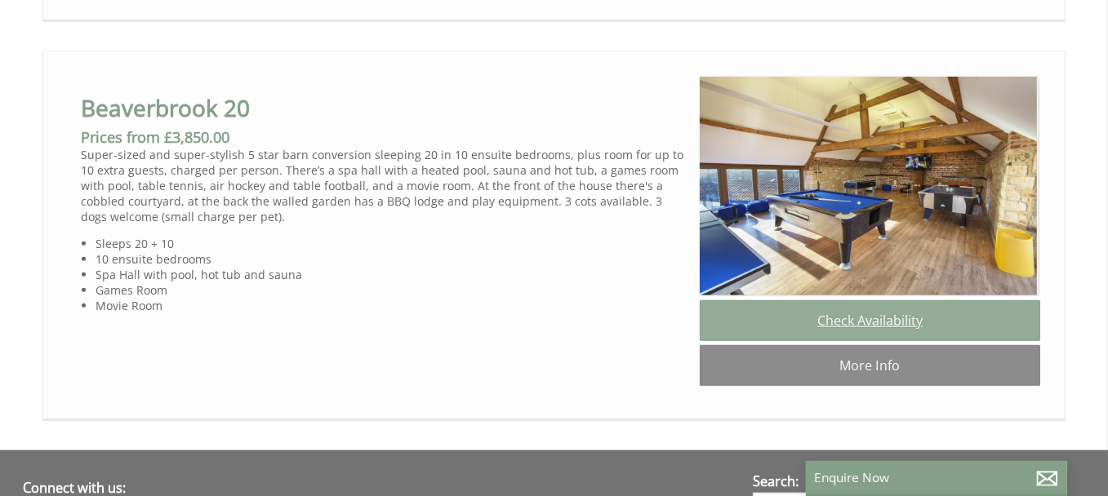
click at [904, 341] on link "Check Availability" at bounding box center [870, 320] width 340 height 41
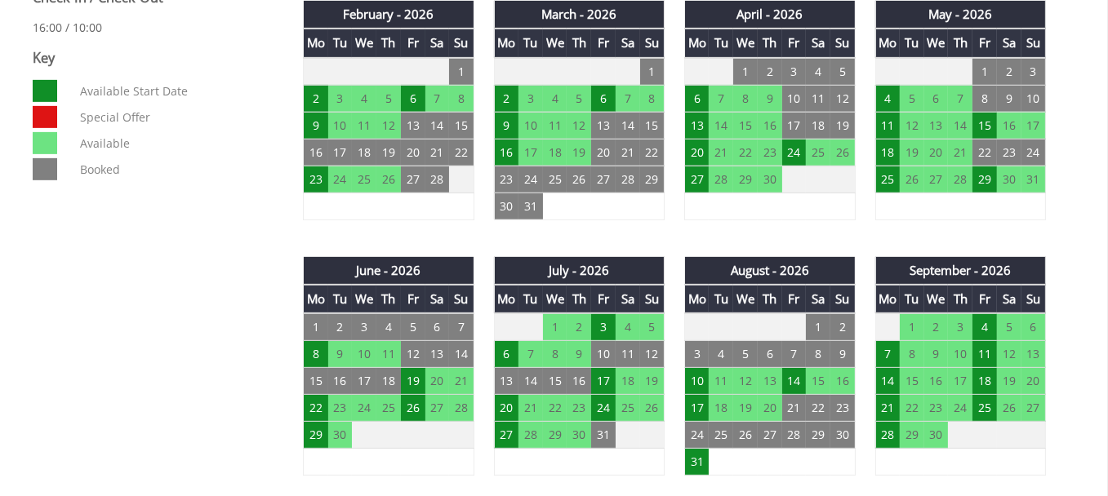
scroll to position [957, 0]
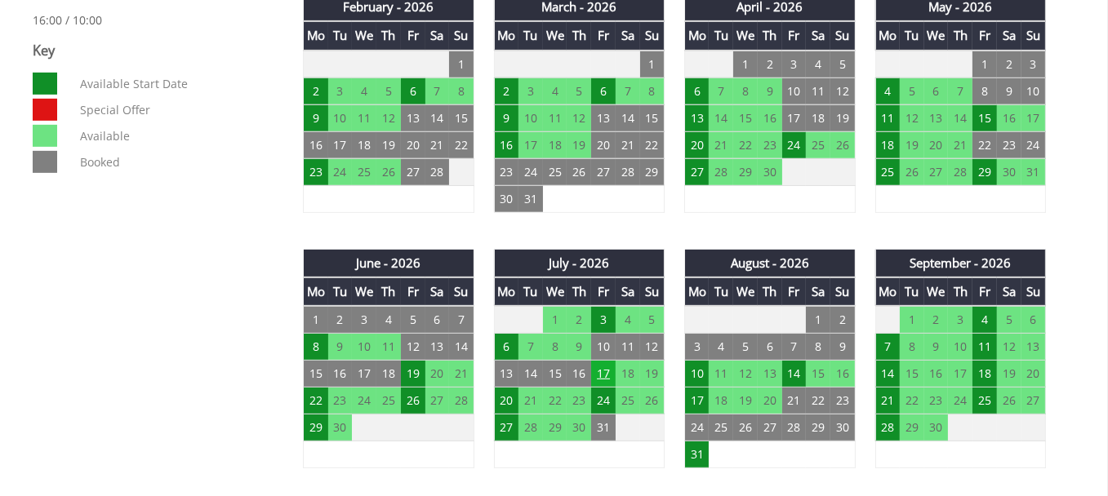
click at [605, 365] on td "17" at bounding box center [603, 374] width 24 height 27
